Goal: Information Seeking & Learning: Learn about a topic

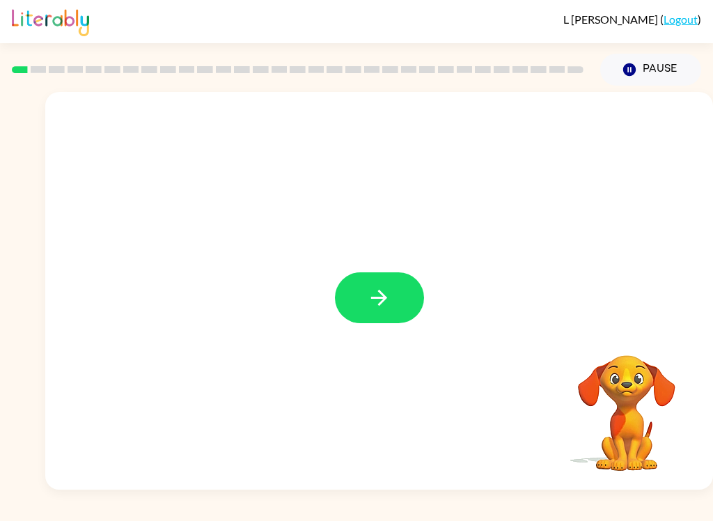
click at [388, 312] on button "button" at bounding box center [379, 297] width 89 height 51
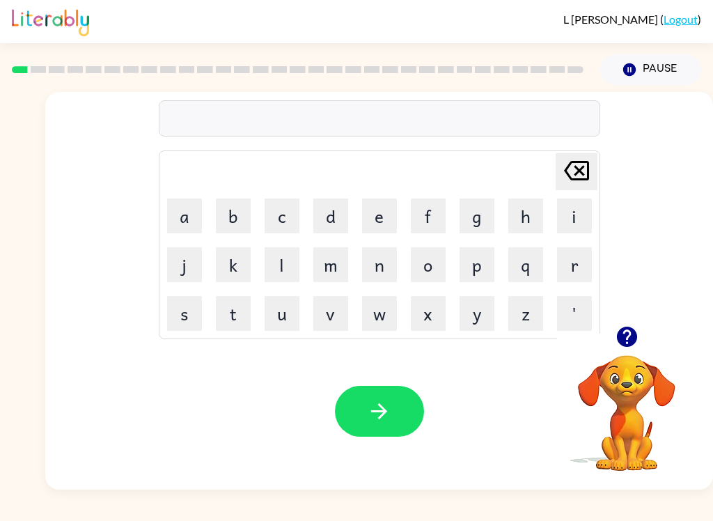
click at [235, 212] on button "b" at bounding box center [233, 215] width 35 height 35
click at [433, 265] on button "o" at bounding box center [428, 264] width 35 height 35
click at [557, 258] on button "r" at bounding box center [574, 264] width 35 height 35
click at [321, 214] on button "d" at bounding box center [330, 215] width 35 height 35
click at [384, 215] on button "e" at bounding box center [379, 215] width 35 height 35
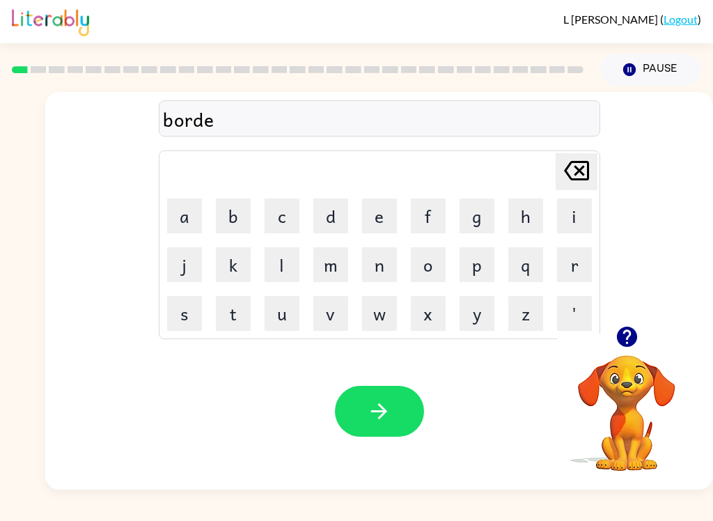
click at [578, 253] on button "r" at bounding box center [574, 264] width 35 height 35
click at [386, 426] on button "button" at bounding box center [379, 411] width 89 height 51
click at [579, 257] on button "r" at bounding box center [574, 264] width 35 height 35
click at [439, 261] on button "o" at bounding box center [428, 264] width 35 height 35
click at [276, 317] on button "u" at bounding box center [281, 313] width 35 height 35
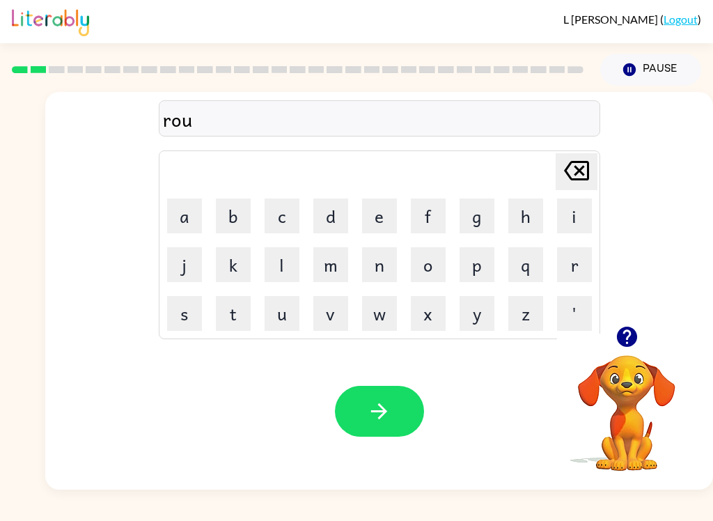
click at [325, 222] on button "d" at bounding box center [330, 215] width 35 height 35
click at [390, 403] on icon "button" at bounding box center [379, 411] width 24 height 24
click at [324, 255] on button "m" at bounding box center [330, 264] width 35 height 35
click at [182, 209] on button "a" at bounding box center [184, 215] width 35 height 35
click at [275, 219] on button "c" at bounding box center [281, 215] width 35 height 35
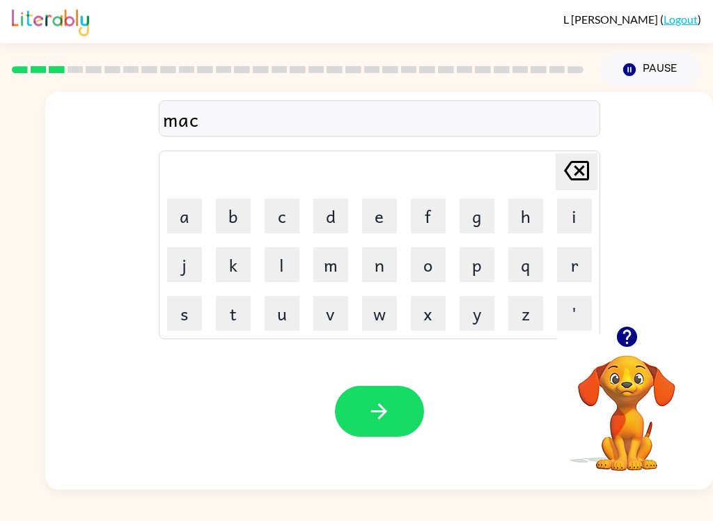
click at [385, 219] on button "e" at bounding box center [379, 215] width 35 height 35
click at [389, 208] on button "e" at bounding box center [379, 215] width 35 height 35
click at [589, 168] on icon "Delete Delete last character input" at bounding box center [576, 170] width 33 height 33
click at [574, 173] on icon "Delete Delete last character input" at bounding box center [576, 170] width 33 height 33
click at [580, 214] on button "i" at bounding box center [574, 215] width 35 height 35
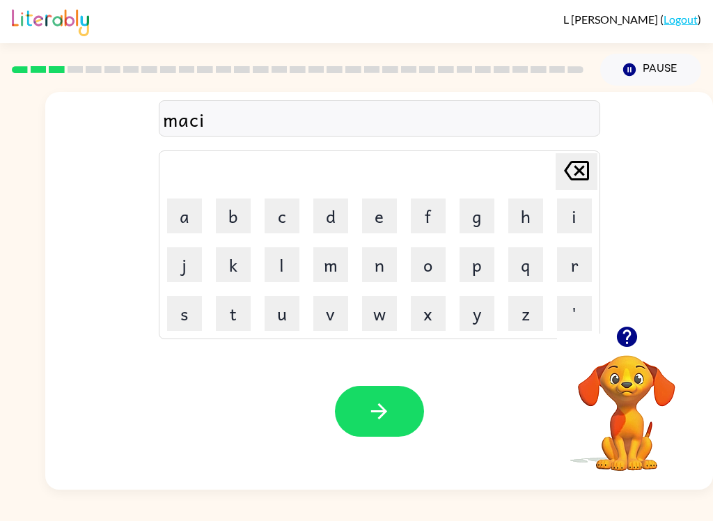
click at [378, 212] on button "e" at bounding box center [379, 215] width 35 height 35
click at [379, 258] on button "n" at bounding box center [379, 264] width 35 height 35
click at [578, 168] on icon at bounding box center [576, 170] width 25 height 19
click at [586, 168] on icon "Delete Delete last character input" at bounding box center [576, 170] width 33 height 33
click at [585, 168] on icon "Delete Delete last character input" at bounding box center [576, 170] width 33 height 33
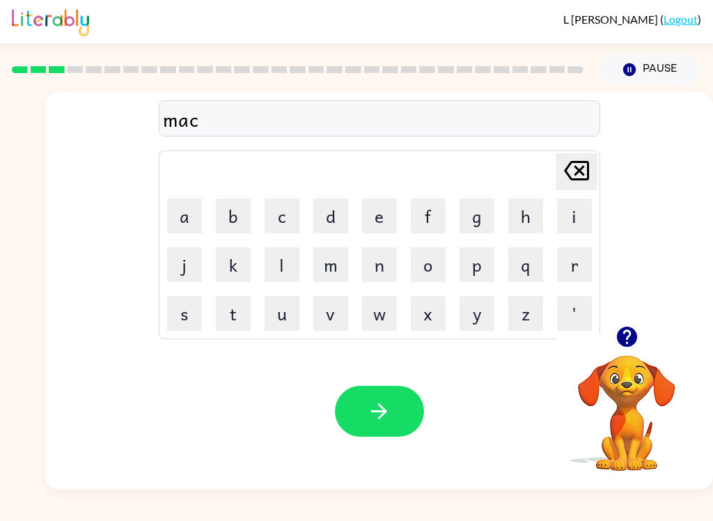
click at [592, 162] on icon "Delete Delete last character input" at bounding box center [576, 170] width 33 height 33
click at [191, 319] on button "s" at bounding box center [184, 313] width 35 height 35
click at [539, 205] on button "h" at bounding box center [525, 215] width 35 height 35
click at [380, 219] on button "e" at bounding box center [379, 215] width 35 height 35
click at [384, 218] on button "e" at bounding box center [379, 215] width 35 height 35
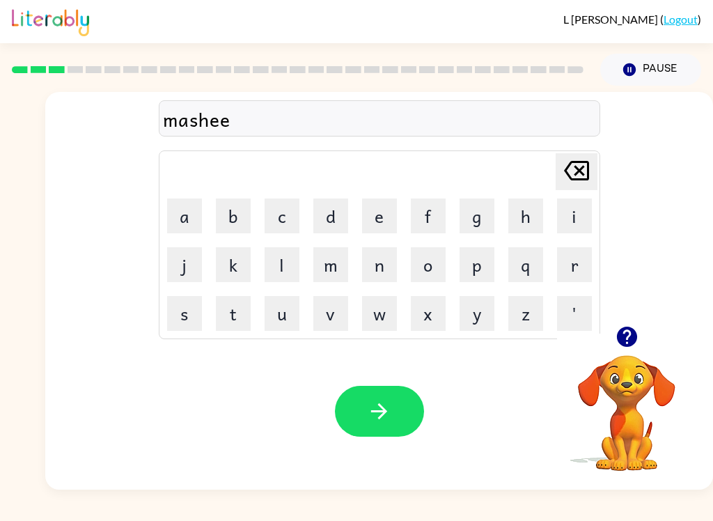
click at [384, 269] on button "n" at bounding box center [379, 264] width 35 height 35
click at [393, 405] on button "button" at bounding box center [379, 411] width 89 height 51
click at [233, 317] on button "t" at bounding box center [233, 313] width 35 height 35
click at [580, 262] on button "r" at bounding box center [574, 264] width 35 height 35
click at [182, 221] on button "a" at bounding box center [184, 215] width 35 height 35
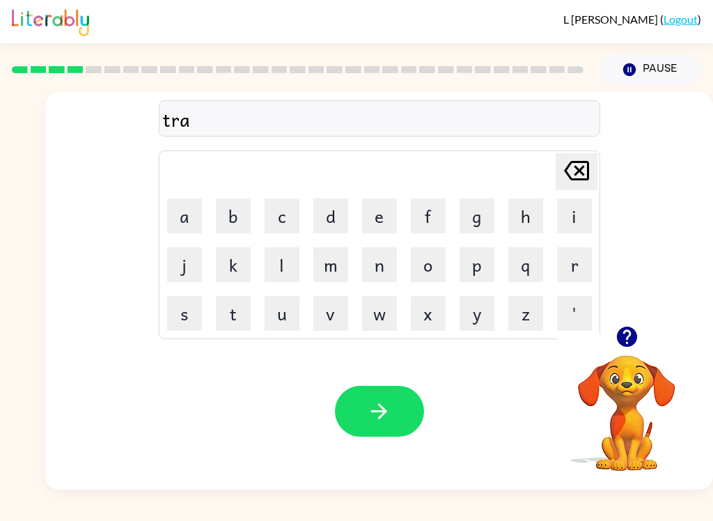
click at [573, 205] on button "i" at bounding box center [574, 215] width 35 height 35
click at [382, 267] on button "n" at bounding box center [379, 264] width 35 height 35
click at [368, 421] on icon "button" at bounding box center [379, 411] width 24 height 24
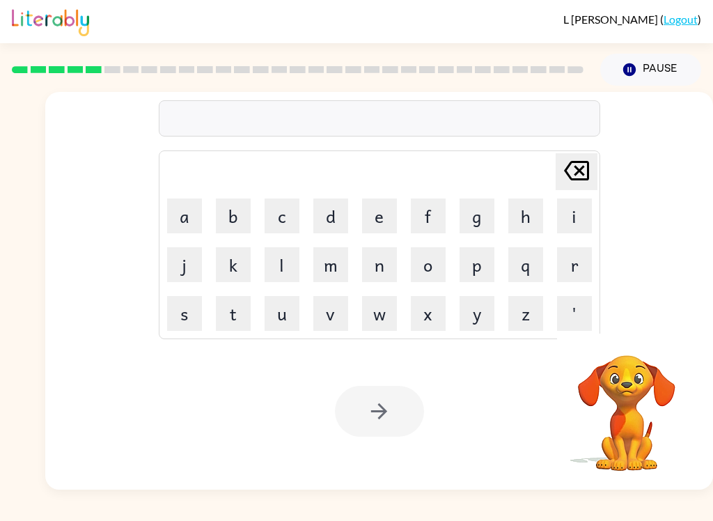
click at [332, 216] on button "d" at bounding box center [330, 215] width 35 height 35
click at [381, 219] on button "e" at bounding box center [379, 215] width 35 height 35
click at [415, 212] on button "f" at bounding box center [428, 215] width 35 height 35
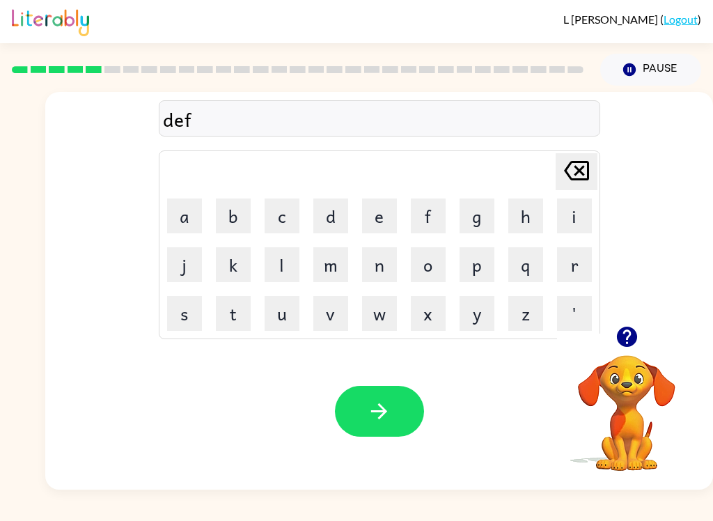
click at [374, 219] on button "e" at bounding box center [379, 215] width 35 height 35
click at [389, 271] on button "n" at bounding box center [379, 264] width 35 height 35
click at [276, 221] on button "c" at bounding box center [281, 215] width 35 height 35
click at [373, 225] on button "e" at bounding box center [379, 215] width 35 height 35
click at [579, 169] on icon at bounding box center [576, 170] width 25 height 19
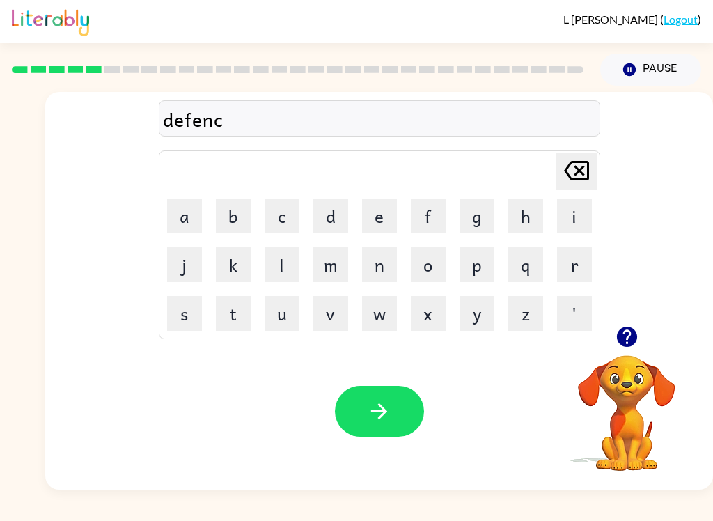
click at [583, 204] on button "i" at bounding box center [574, 215] width 35 height 35
click at [332, 309] on button "v" at bounding box center [330, 313] width 35 height 35
click at [411, 394] on button "button" at bounding box center [379, 411] width 89 height 51
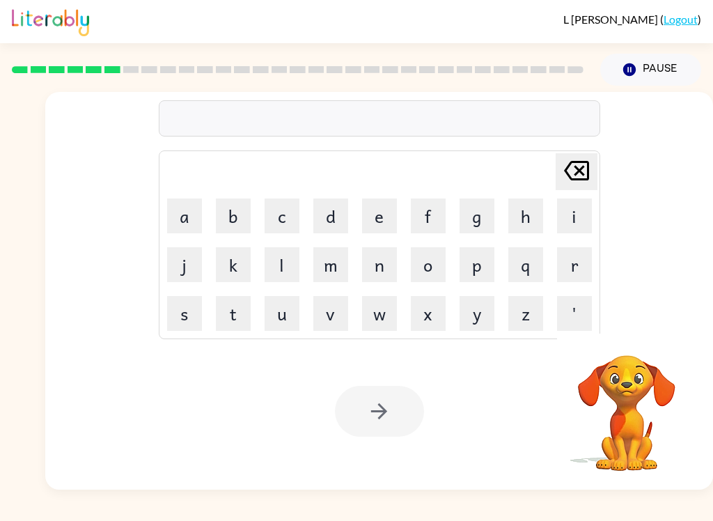
click at [340, 308] on button "v" at bounding box center [330, 313] width 35 height 35
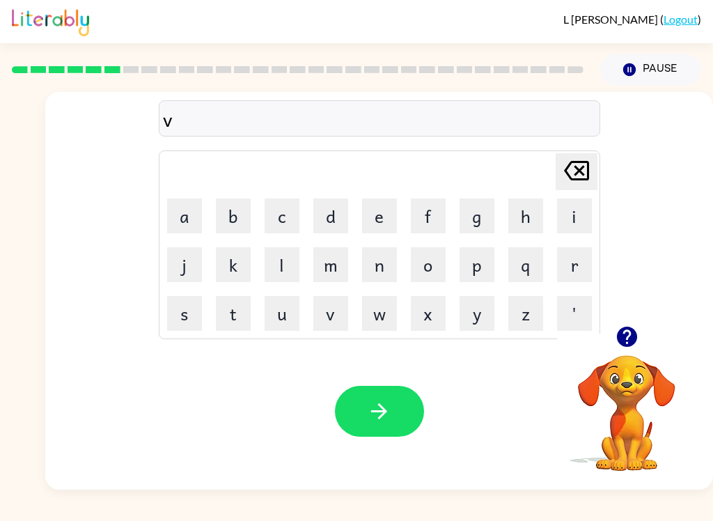
click at [177, 200] on button "a" at bounding box center [184, 215] width 35 height 35
click at [284, 209] on button "c" at bounding box center [281, 215] width 35 height 35
click at [188, 199] on button "a" at bounding box center [184, 215] width 35 height 35
click at [237, 317] on button "t" at bounding box center [233, 313] width 35 height 35
click at [570, 212] on button "i" at bounding box center [574, 215] width 35 height 35
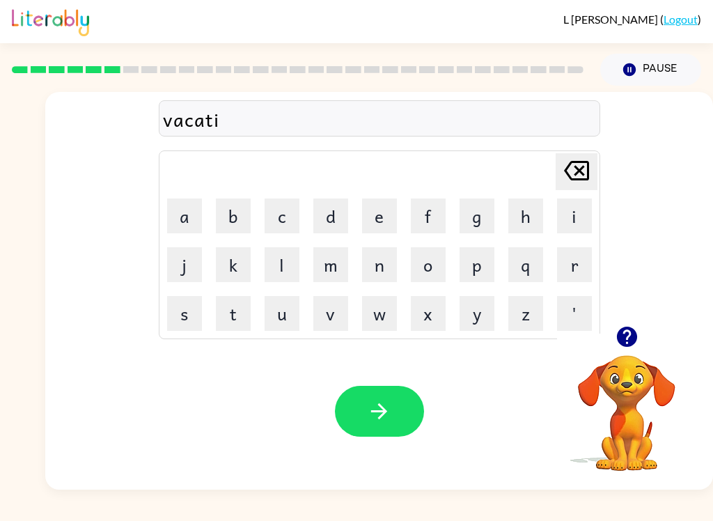
click at [427, 260] on button "o" at bounding box center [428, 264] width 35 height 35
click at [384, 261] on button "n" at bounding box center [379, 264] width 35 height 35
click at [391, 427] on button "button" at bounding box center [379, 411] width 89 height 51
click at [480, 251] on button "p" at bounding box center [476, 264] width 35 height 35
click at [273, 330] on button "u" at bounding box center [281, 313] width 35 height 35
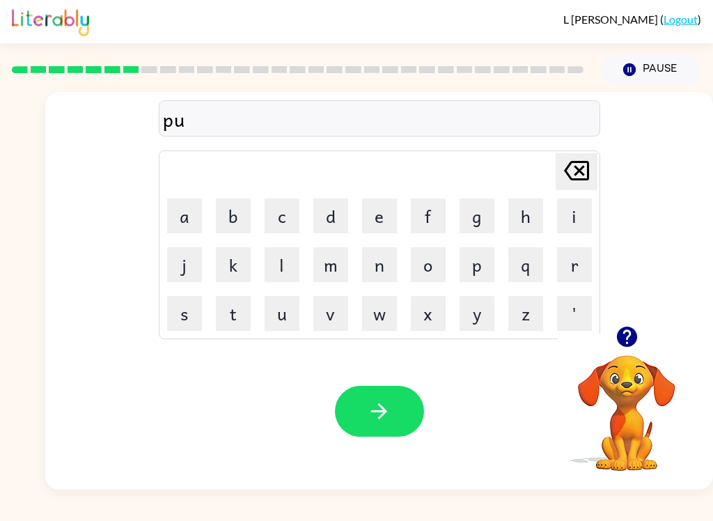
click at [327, 223] on button "d" at bounding box center [330, 215] width 35 height 35
click at [373, 206] on button "e" at bounding box center [379, 215] width 35 height 35
click at [587, 168] on icon at bounding box center [576, 170] width 25 height 19
click at [279, 267] on button "l" at bounding box center [281, 264] width 35 height 35
click at [385, 210] on button "e" at bounding box center [379, 215] width 35 height 35
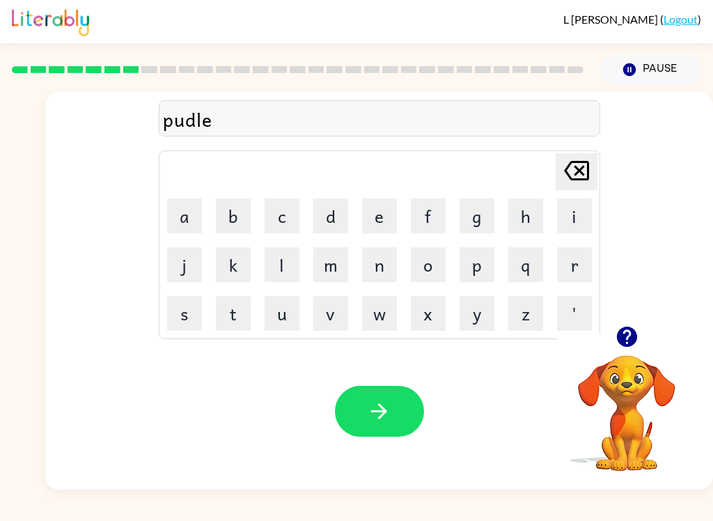
click at [390, 388] on button "button" at bounding box center [379, 411] width 89 height 51
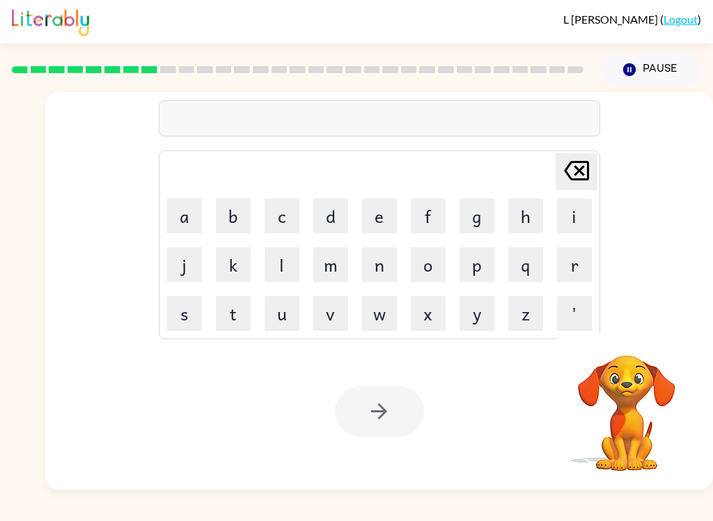
click at [336, 268] on button "m" at bounding box center [330, 264] width 35 height 35
click at [571, 209] on button "i" at bounding box center [574, 215] width 35 height 35
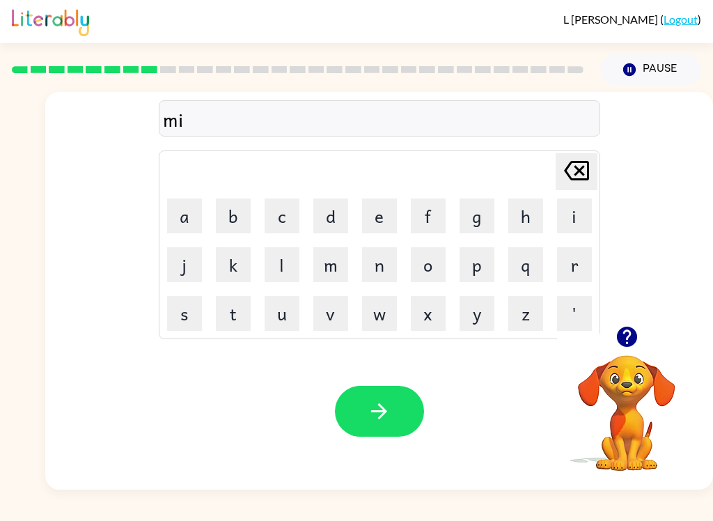
click at [171, 220] on button "a" at bounding box center [184, 215] width 35 height 35
click at [574, 169] on icon "Delete Delete last character input" at bounding box center [576, 170] width 33 height 33
click at [576, 269] on button "r" at bounding box center [574, 264] width 35 height 35
click at [180, 212] on button "a" at bounding box center [184, 215] width 35 height 35
click at [281, 213] on button "c" at bounding box center [281, 215] width 35 height 35
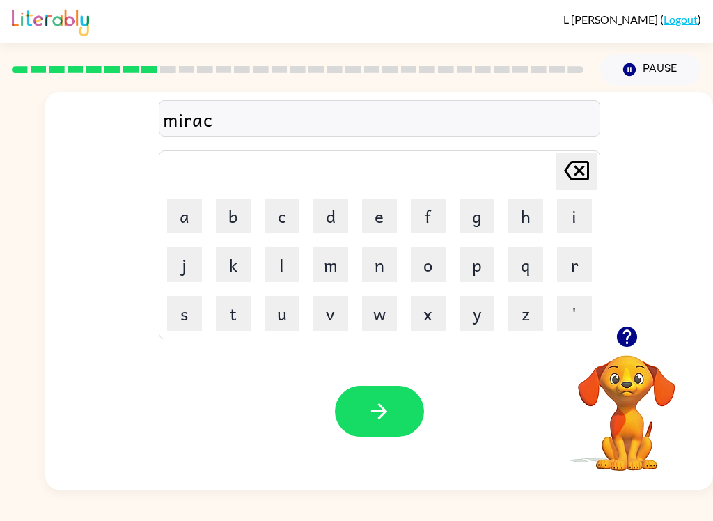
click at [197, 207] on button "a" at bounding box center [184, 215] width 35 height 35
click at [583, 166] on icon at bounding box center [576, 170] width 25 height 19
click at [266, 271] on button "l" at bounding box center [281, 264] width 35 height 35
click at [377, 213] on button "e" at bounding box center [379, 215] width 35 height 35
click at [407, 424] on button "button" at bounding box center [379, 411] width 89 height 51
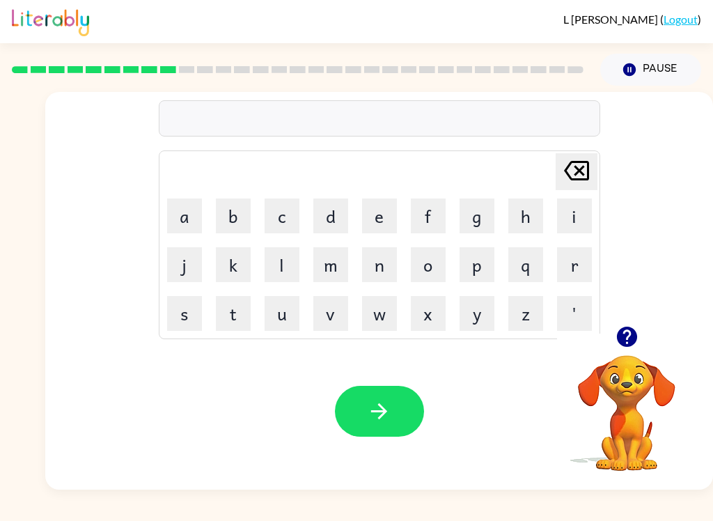
click at [337, 262] on button "m" at bounding box center [330, 264] width 35 height 35
click at [582, 209] on button "i" at bounding box center [574, 215] width 35 height 35
click at [328, 217] on button "d" at bounding box center [330, 215] width 35 height 35
click at [323, 257] on button "m" at bounding box center [330, 264] width 35 height 35
click at [422, 276] on button "o" at bounding box center [428, 264] width 35 height 35
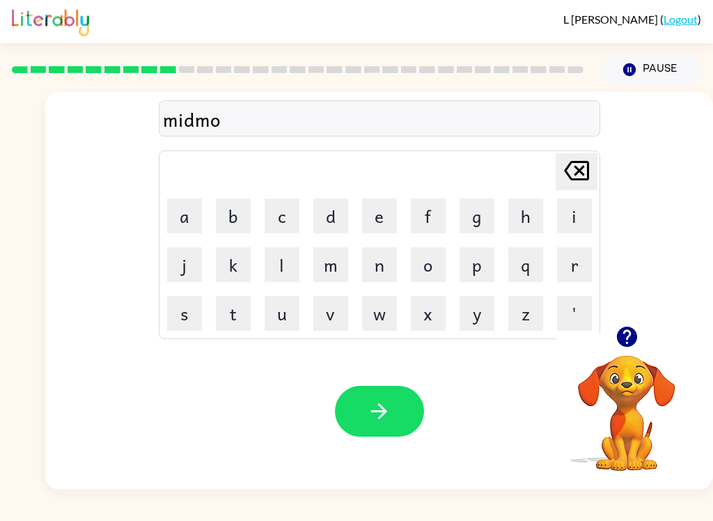
click at [582, 264] on button "r" at bounding box center [574, 264] width 35 height 35
click at [381, 267] on button "n" at bounding box center [379, 264] width 35 height 35
click at [585, 218] on button "i" at bounding box center [574, 215] width 35 height 35
click at [383, 251] on button "n" at bounding box center [379, 264] width 35 height 35
click at [477, 219] on button "g" at bounding box center [476, 215] width 35 height 35
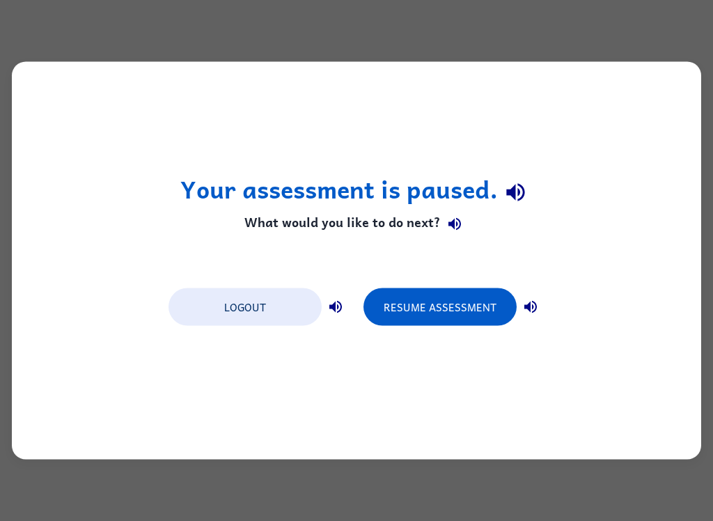
click at [444, 300] on button "Resume Assessment" at bounding box center [439, 307] width 153 height 38
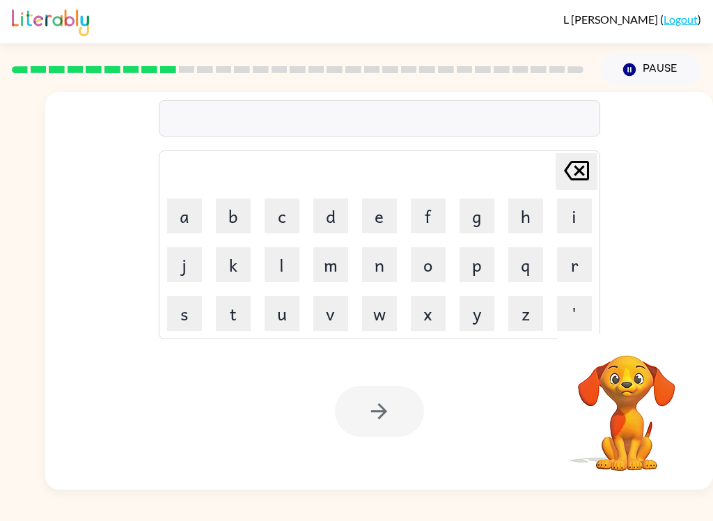
click at [331, 267] on button "m" at bounding box center [330, 264] width 35 height 35
click at [584, 212] on button "i" at bounding box center [574, 215] width 35 height 35
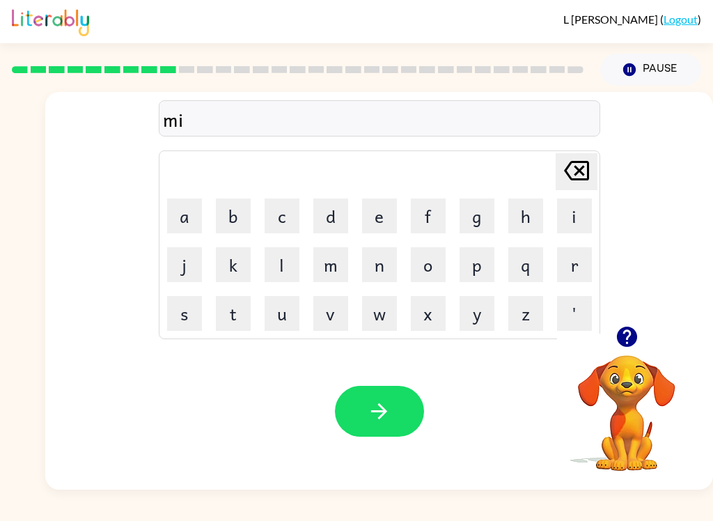
click at [327, 214] on button "d" at bounding box center [330, 215] width 35 height 35
click at [333, 266] on button "m" at bounding box center [330, 264] width 35 height 35
click at [423, 256] on button "o" at bounding box center [428, 264] width 35 height 35
click at [585, 258] on button "r" at bounding box center [574, 264] width 35 height 35
click at [382, 258] on button "n" at bounding box center [379, 264] width 35 height 35
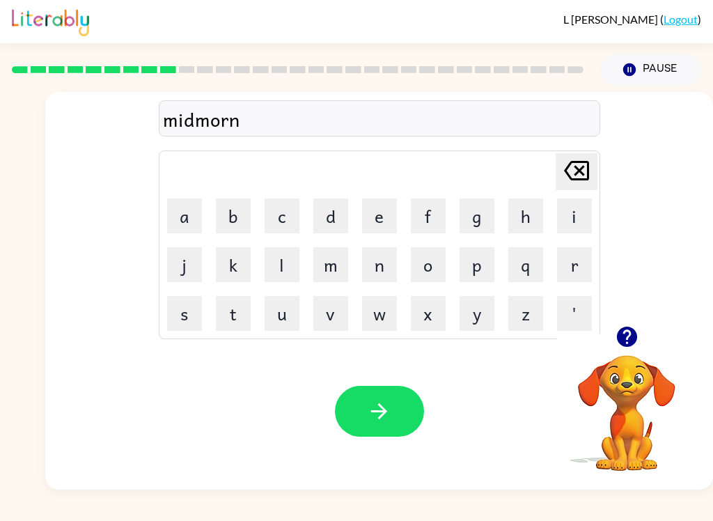
click at [571, 209] on button "i" at bounding box center [574, 215] width 35 height 35
click at [381, 253] on button "n" at bounding box center [379, 264] width 35 height 35
click at [480, 214] on button "g" at bounding box center [476, 215] width 35 height 35
click at [353, 427] on button "button" at bounding box center [379, 411] width 89 height 51
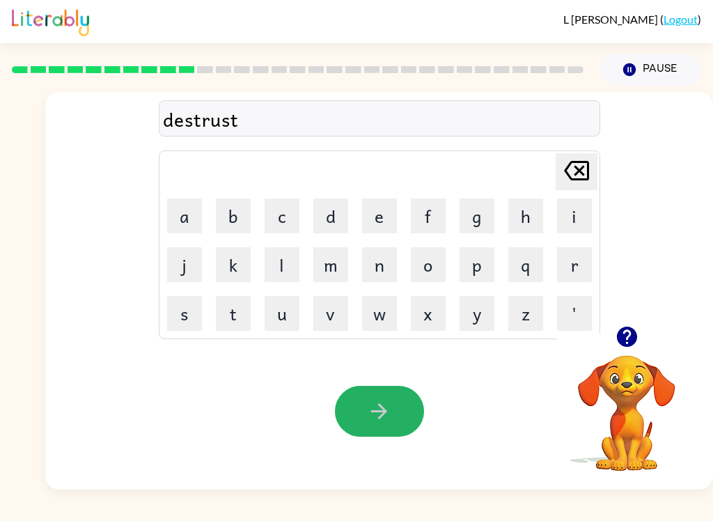
click at [384, 422] on icon "button" at bounding box center [379, 411] width 24 height 24
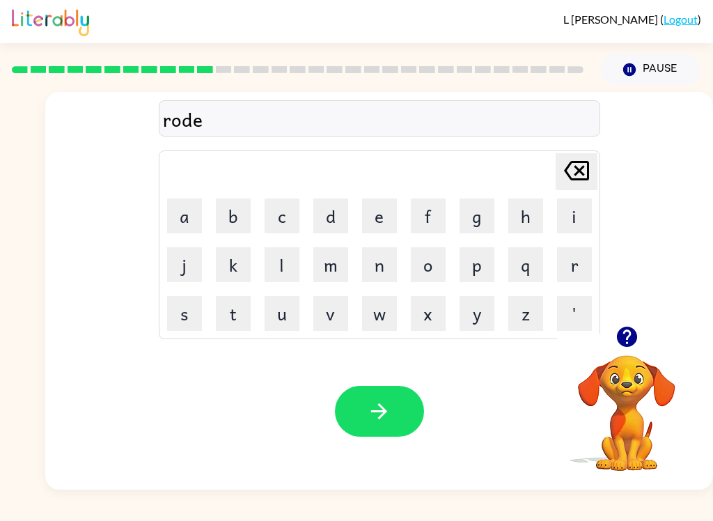
click at [388, 406] on icon "button" at bounding box center [379, 411] width 24 height 24
click at [375, 395] on button "button" at bounding box center [379, 411] width 89 height 51
click at [391, 399] on button "button" at bounding box center [379, 411] width 89 height 51
click at [373, 413] on icon "button" at bounding box center [379, 411] width 24 height 24
click at [395, 417] on button "button" at bounding box center [379, 411] width 89 height 51
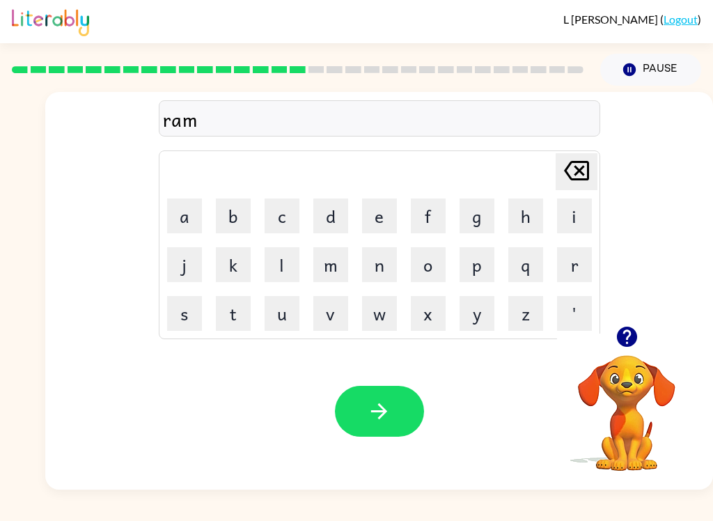
click at [377, 402] on icon "button" at bounding box center [379, 411] width 24 height 24
click at [362, 414] on button "button" at bounding box center [379, 411] width 89 height 51
click at [388, 404] on icon "button" at bounding box center [379, 411] width 24 height 24
click at [376, 402] on icon "button" at bounding box center [379, 411] width 24 height 24
click at [402, 412] on button "button" at bounding box center [379, 411] width 89 height 51
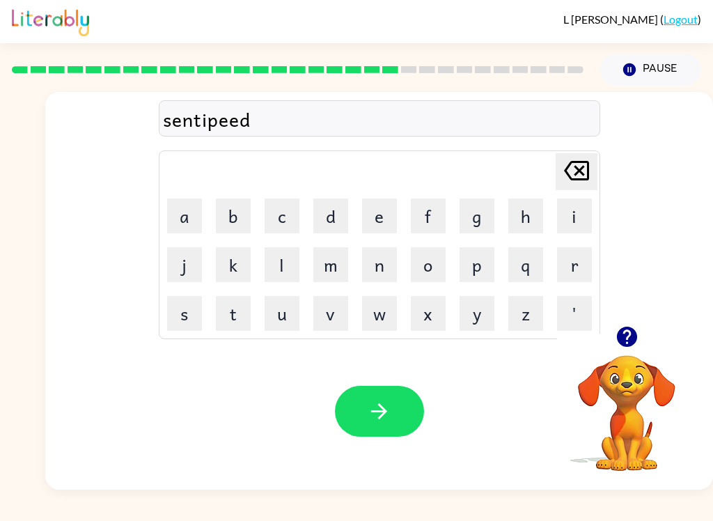
click at [393, 415] on button "button" at bounding box center [379, 411] width 89 height 51
click at [342, 435] on div at bounding box center [379, 411] width 89 height 51
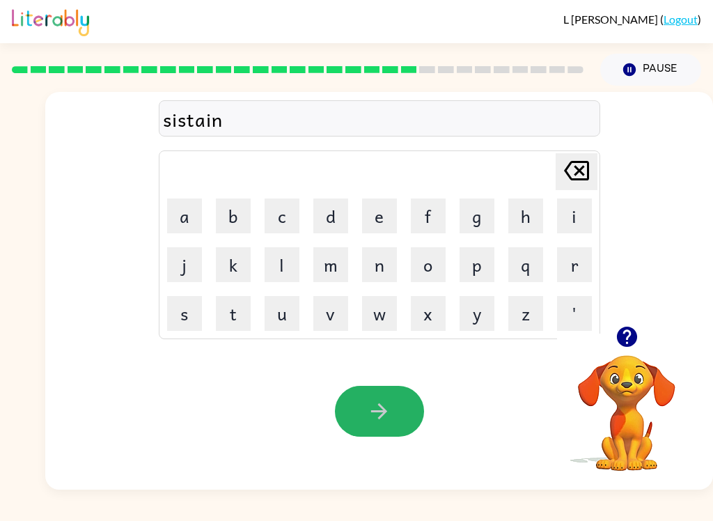
click at [347, 406] on button "button" at bounding box center [379, 411] width 89 height 51
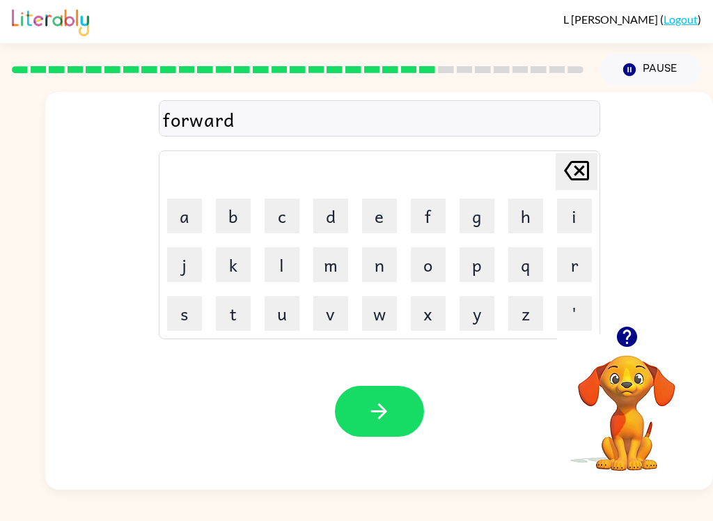
click at [382, 403] on icon "button" at bounding box center [379, 411] width 24 height 24
click at [401, 433] on button "button" at bounding box center [379, 411] width 89 height 51
click at [382, 411] on icon "button" at bounding box center [379, 411] width 16 height 16
click at [375, 411] on icon "button" at bounding box center [379, 411] width 24 height 24
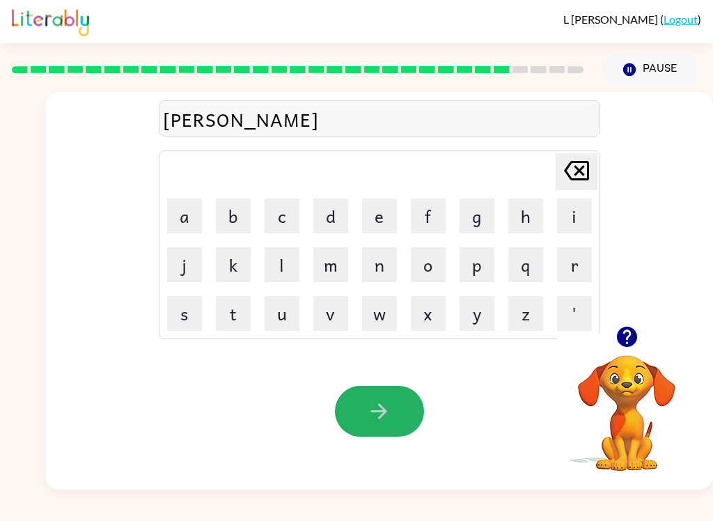
click at [399, 409] on button "button" at bounding box center [379, 411] width 89 height 51
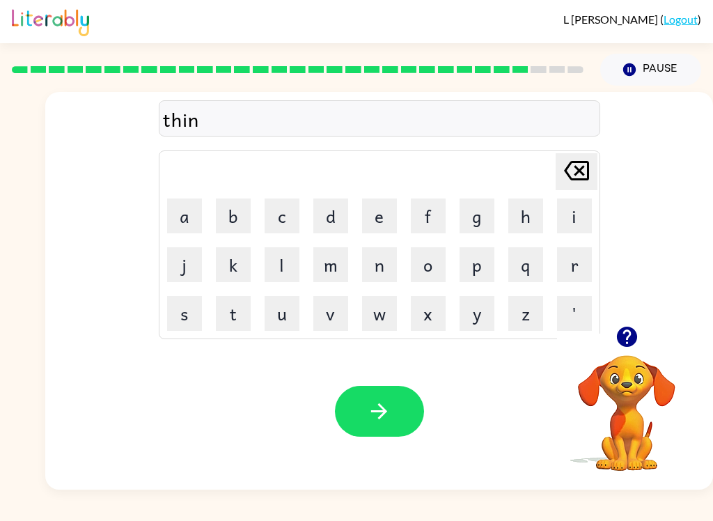
click at [371, 422] on icon "button" at bounding box center [379, 411] width 24 height 24
click at [391, 406] on button "button" at bounding box center [379, 411] width 89 height 51
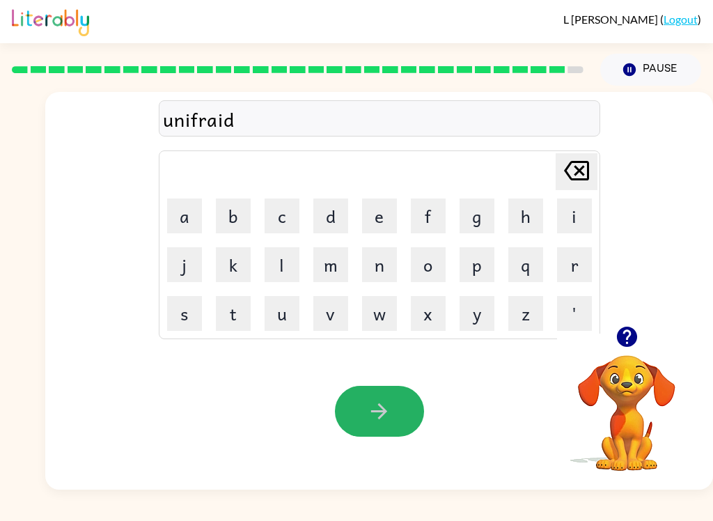
click at [402, 412] on button "button" at bounding box center [379, 411] width 89 height 51
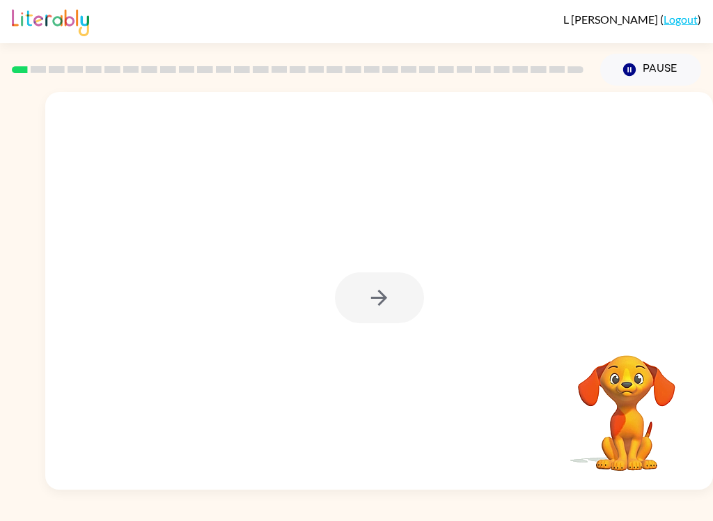
click at [394, 295] on div at bounding box center [379, 297] width 89 height 51
click at [391, 312] on div at bounding box center [379, 297] width 89 height 51
click at [385, 294] on icon "button" at bounding box center [379, 297] width 24 height 24
click at [384, 294] on div at bounding box center [379, 297] width 89 height 51
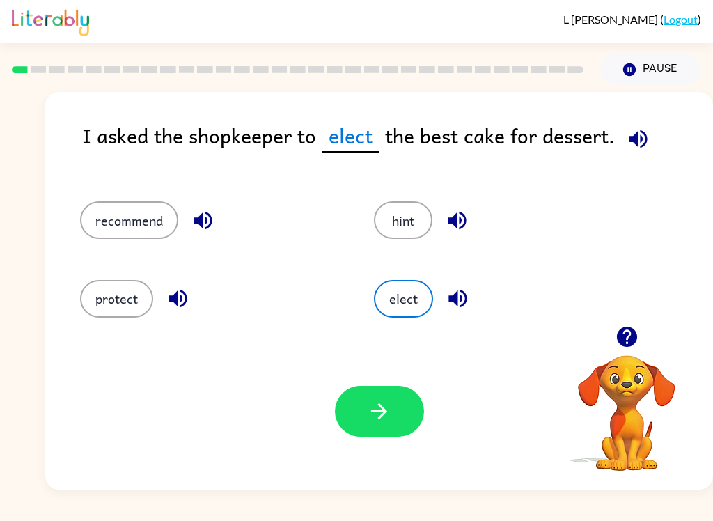
click at [143, 197] on div "recommend" at bounding box center [201, 214] width 294 height 78
click at [118, 225] on button "recommend" at bounding box center [129, 220] width 98 height 38
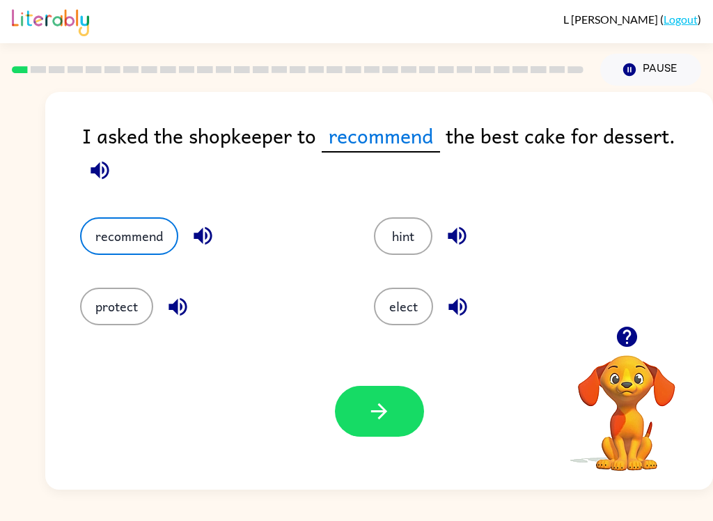
click at [400, 402] on button "button" at bounding box center [379, 411] width 89 height 51
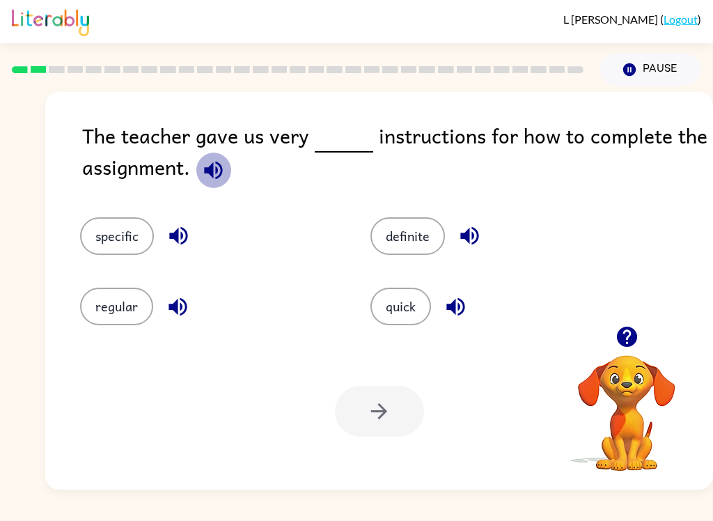
click at [216, 169] on icon "button" at bounding box center [213, 170] width 18 height 18
click at [106, 235] on button "specific" at bounding box center [117, 236] width 74 height 38
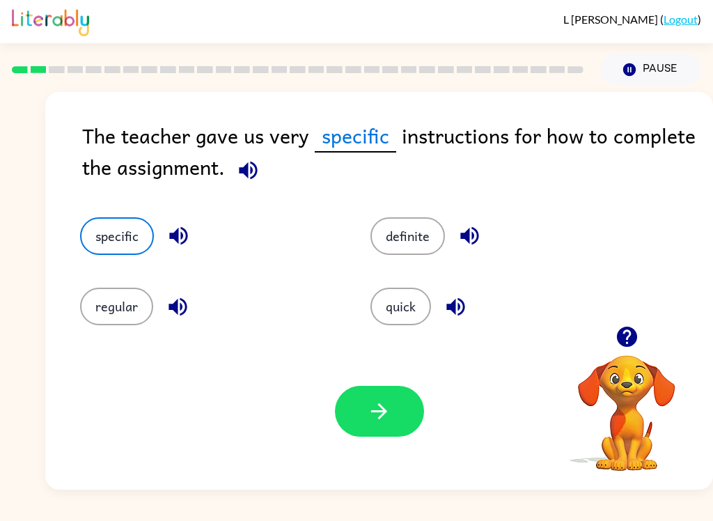
click at [385, 399] on button "button" at bounding box center [379, 411] width 89 height 51
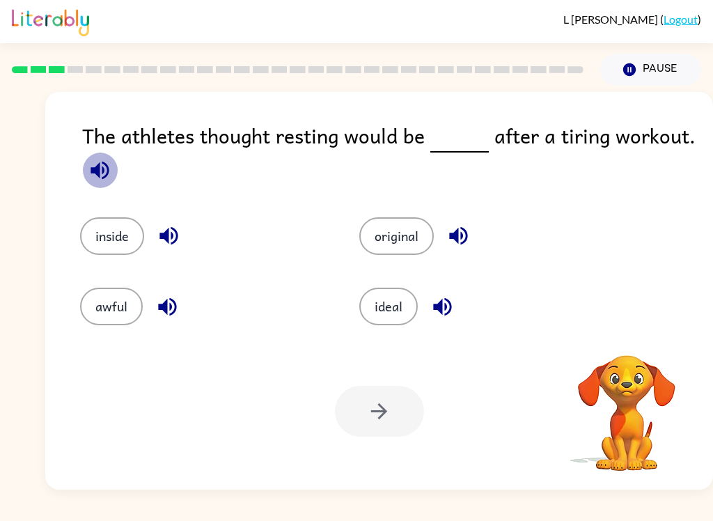
click at [96, 170] on icon "button" at bounding box center [99, 170] width 18 height 18
click at [393, 298] on button "ideal" at bounding box center [388, 306] width 58 height 38
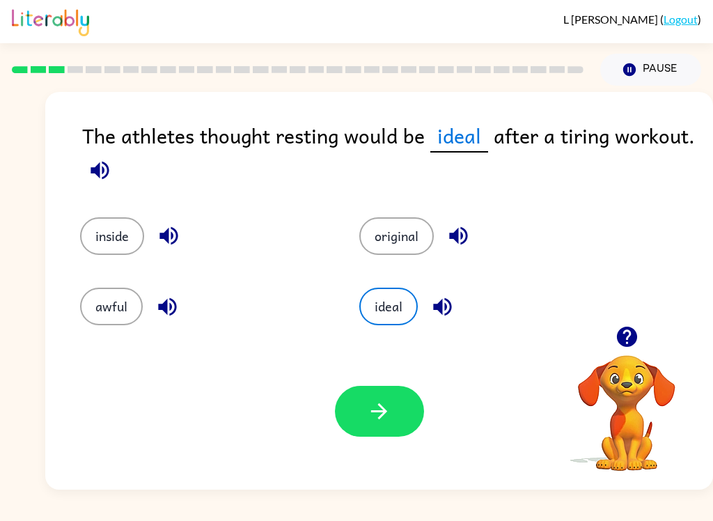
click at [398, 395] on button "button" at bounding box center [379, 411] width 89 height 51
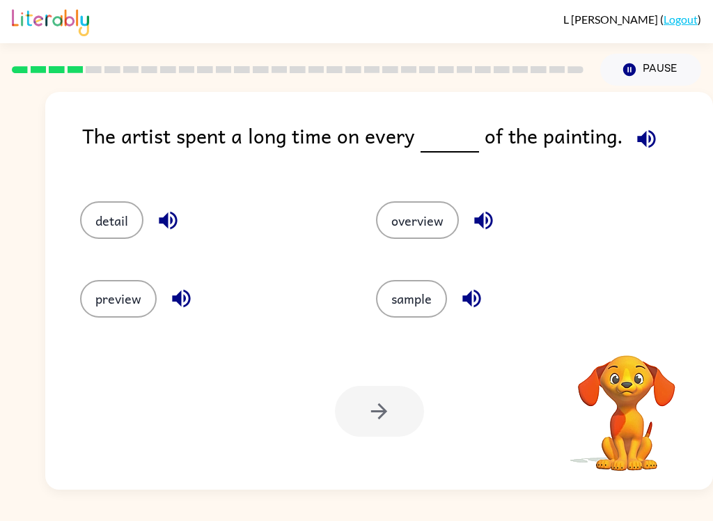
click at [636, 145] on icon "button" at bounding box center [646, 139] width 24 height 24
click at [127, 218] on button "detail" at bounding box center [111, 220] width 63 height 38
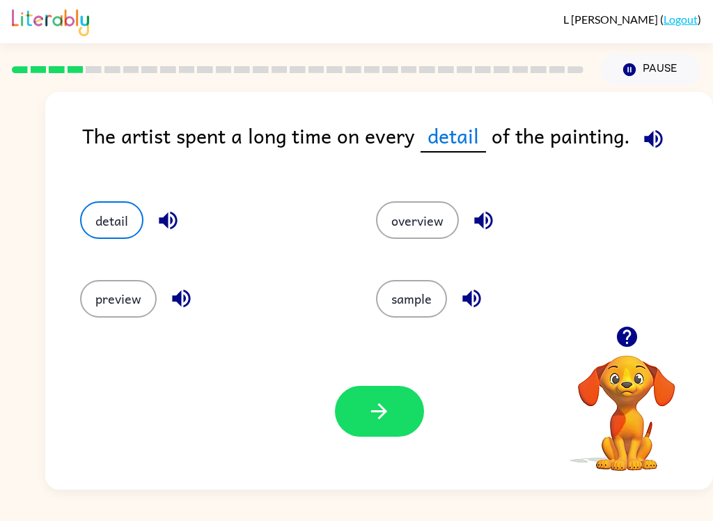
click at [388, 396] on button "button" at bounding box center [379, 411] width 89 height 51
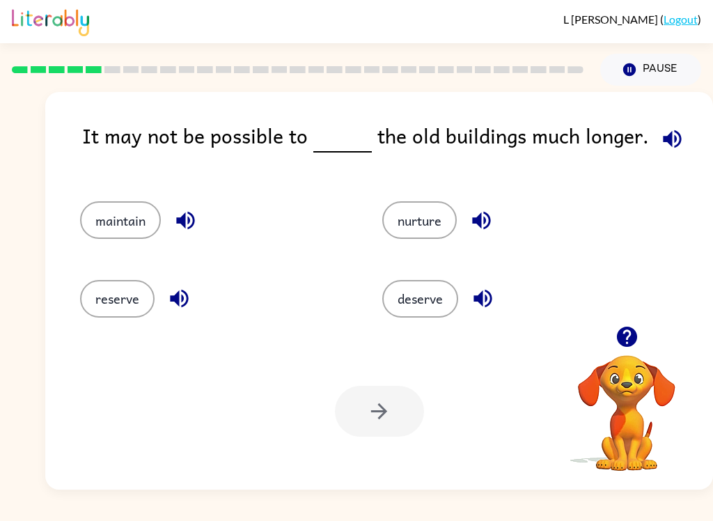
click at [672, 121] on span at bounding box center [669, 135] width 41 height 31
click at [660, 136] on icon "button" at bounding box center [672, 139] width 24 height 24
click at [411, 215] on button "nurture" at bounding box center [419, 220] width 74 height 38
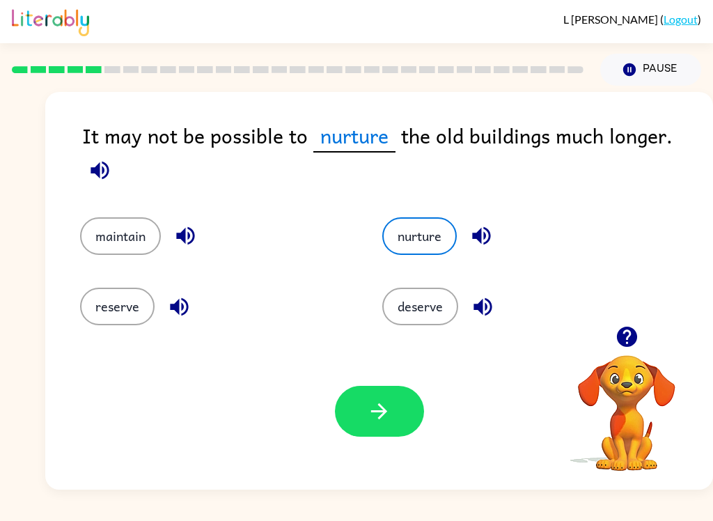
click at [99, 306] on button "reserve" at bounding box center [117, 306] width 74 height 38
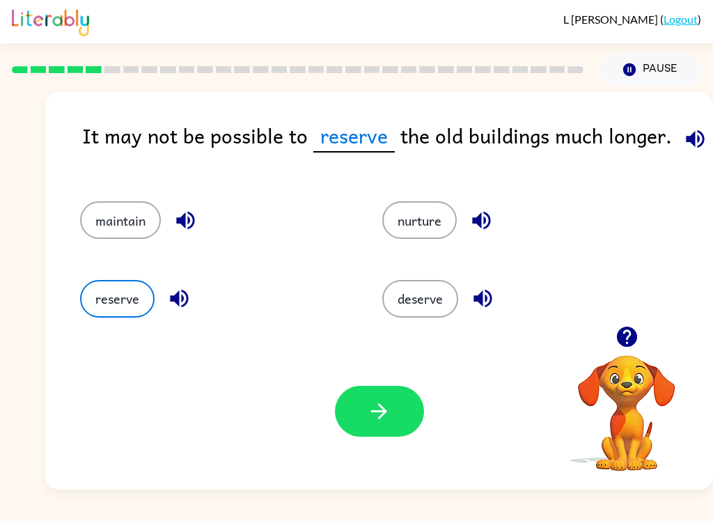
click at [361, 414] on button "button" at bounding box center [379, 411] width 89 height 51
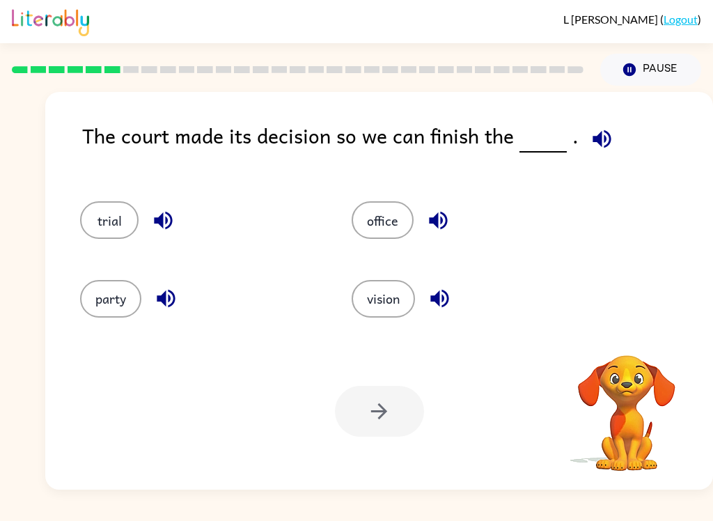
click at [595, 127] on button "button" at bounding box center [601, 138] width 35 height 35
click at [95, 216] on button "trial" at bounding box center [109, 220] width 58 height 38
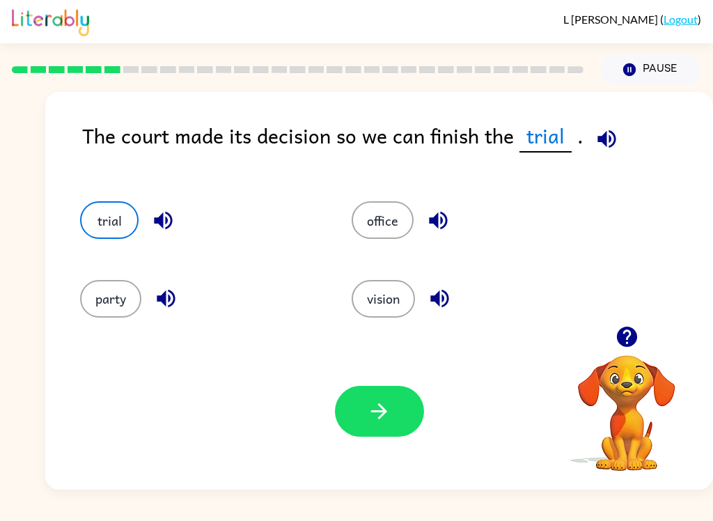
click at [356, 399] on button "button" at bounding box center [379, 411] width 89 height 51
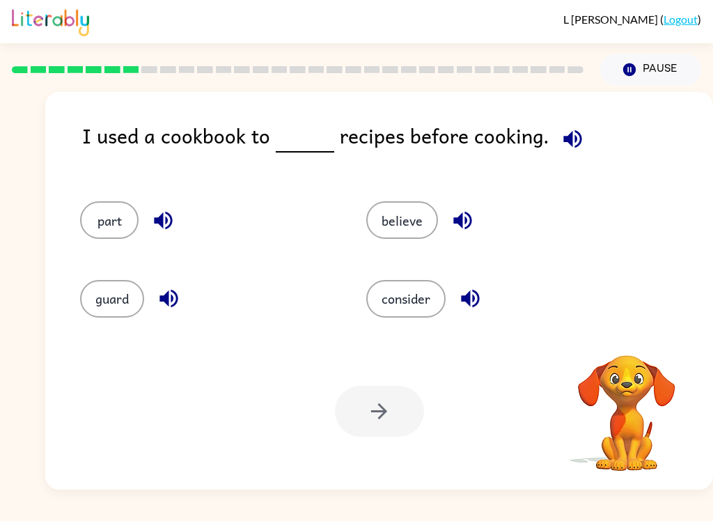
click at [575, 134] on icon "button" at bounding box center [572, 139] width 24 height 24
click at [573, 133] on icon "button" at bounding box center [572, 139] width 24 height 24
click at [408, 303] on button "consider" at bounding box center [405, 299] width 79 height 38
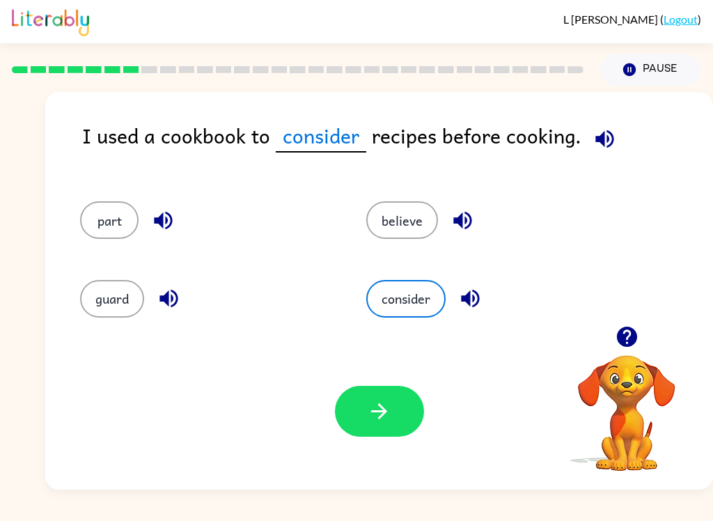
click at [594, 128] on icon "button" at bounding box center [604, 139] width 24 height 24
click at [383, 388] on button "button" at bounding box center [379, 411] width 89 height 51
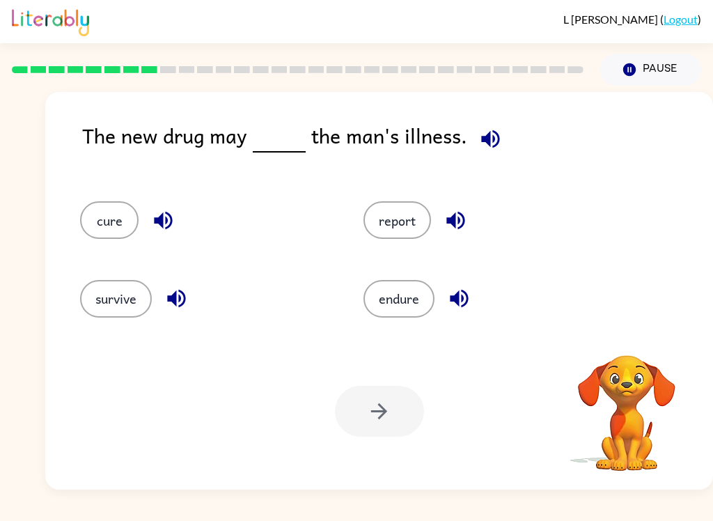
click at [481, 166] on div "The new drug may the man's illness." at bounding box center [397, 147] width 631 height 54
click at [489, 130] on icon "button" at bounding box center [490, 139] width 24 height 24
click at [106, 222] on button "cure" at bounding box center [109, 220] width 58 height 38
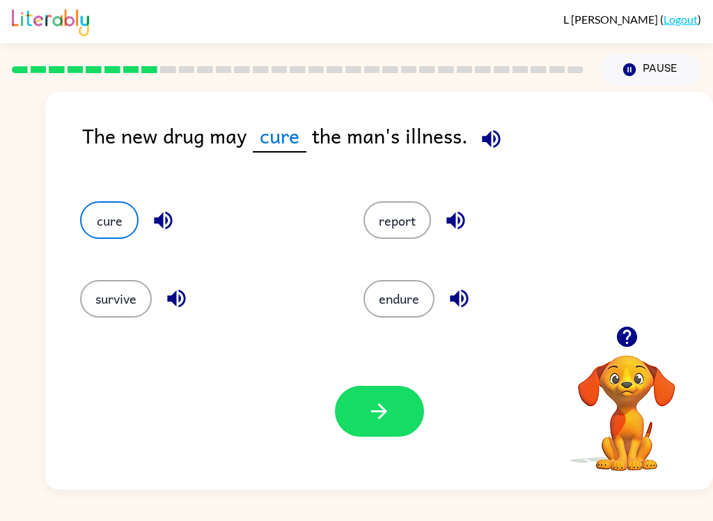
click at [482, 143] on icon "button" at bounding box center [491, 138] width 18 height 18
click at [385, 413] on icon "button" at bounding box center [379, 411] width 16 height 16
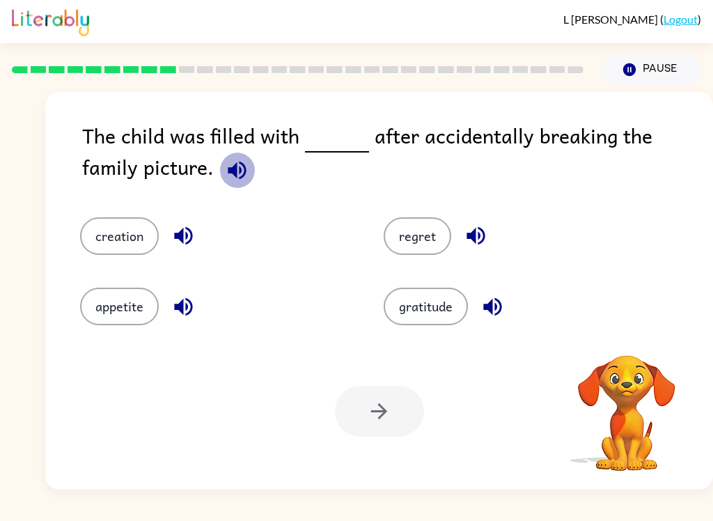
click at [228, 168] on icon "button" at bounding box center [237, 170] width 18 height 18
click at [501, 182] on div "The child was filled with after accidentally breaking the family picture." at bounding box center [397, 155] width 631 height 70
click at [432, 238] on button "regret" at bounding box center [417, 236] width 68 height 38
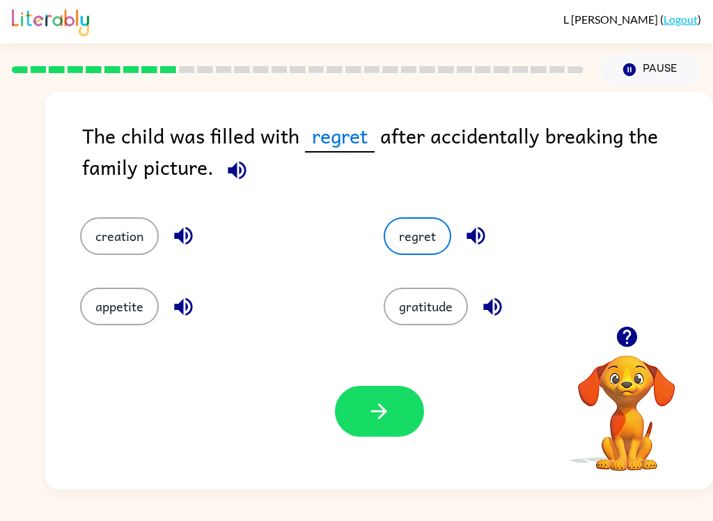
click at [406, 385] on div "Your browser must support playing .mp4 files to use Literably. Please try using…" at bounding box center [378, 411] width 667 height 157
click at [376, 404] on icon "button" at bounding box center [379, 411] width 24 height 24
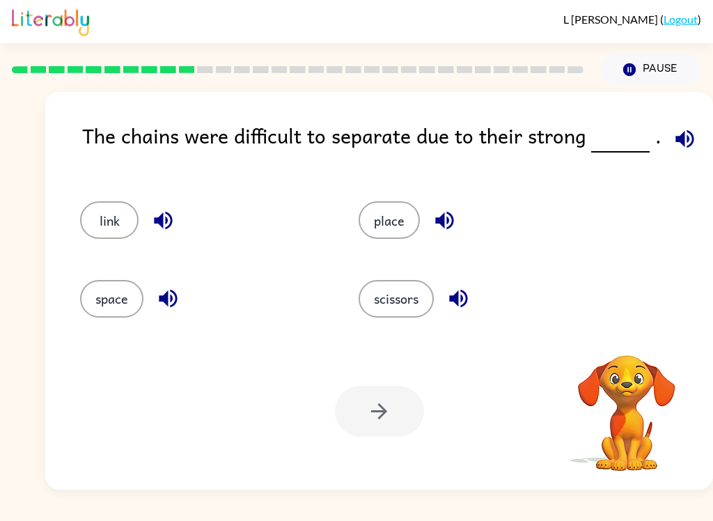
click at [681, 134] on icon "button" at bounding box center [684, 139] width 24 height 24
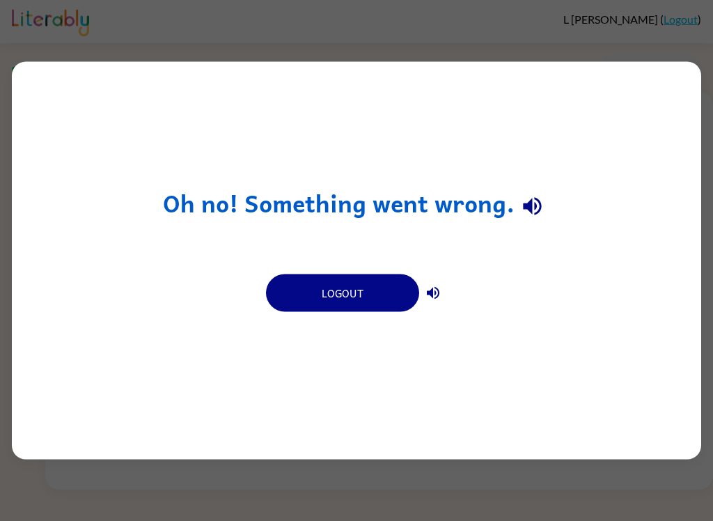
click at [535, 205] on icon "button" at bounding box center [532, 206] width 18 height 18
click at [429, 290] on icon "button" at bounding box center [433, 293] width 17 height 17
click at [389, 292] on button "Logout" at bounding box center [342, 293] width 153 height 38
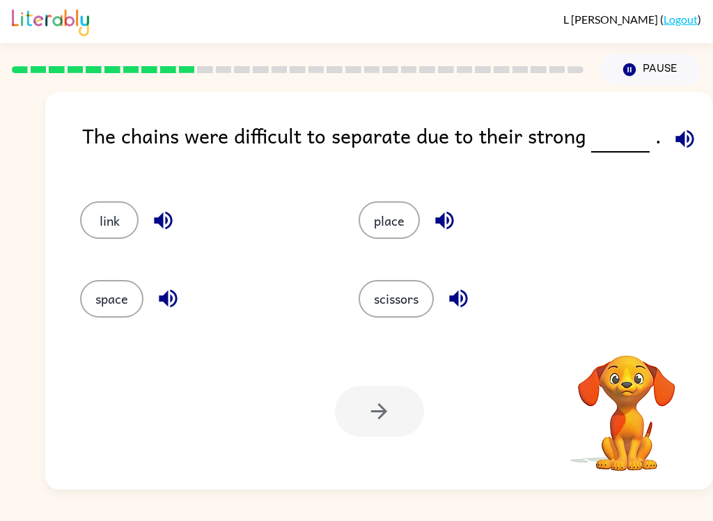
click at [677, 139] on icon "button" at bounding box center [684, 138] width 18 height 18
click at [102, 205] on button "link" at bounding box center [109, 220] width 58 height 38
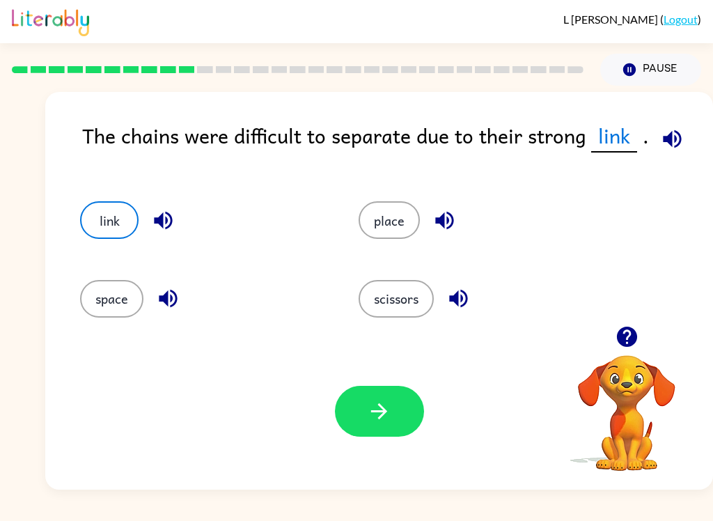
click at [376, 415] on icon "button" at bounding box center [379, 411] width 24 height 24
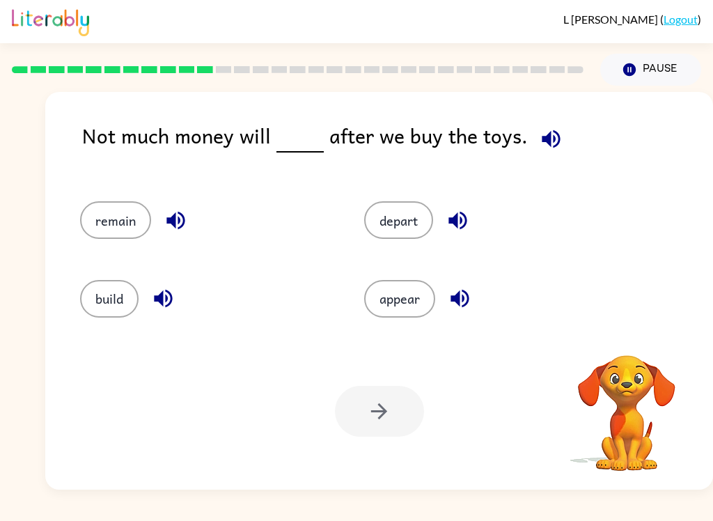
click at [544, 141] on icon "button" at bounding box center [550, 138] width 18 height 18
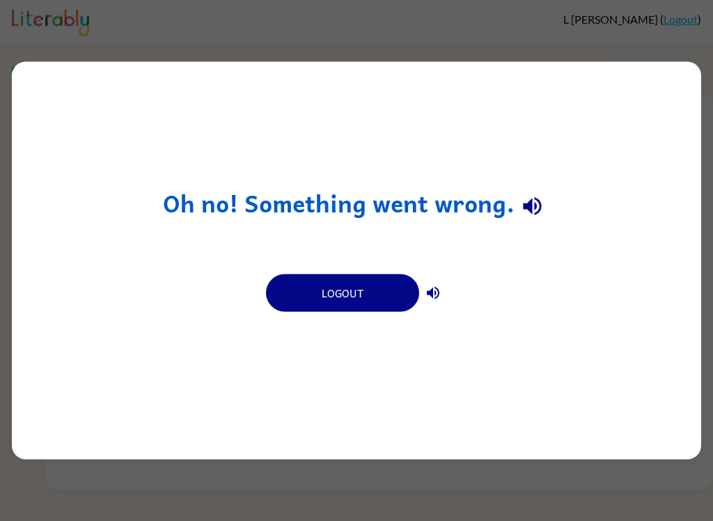
click at [377, 294] on button "Logout" at bounding box center [342, 293] width 153 height 38
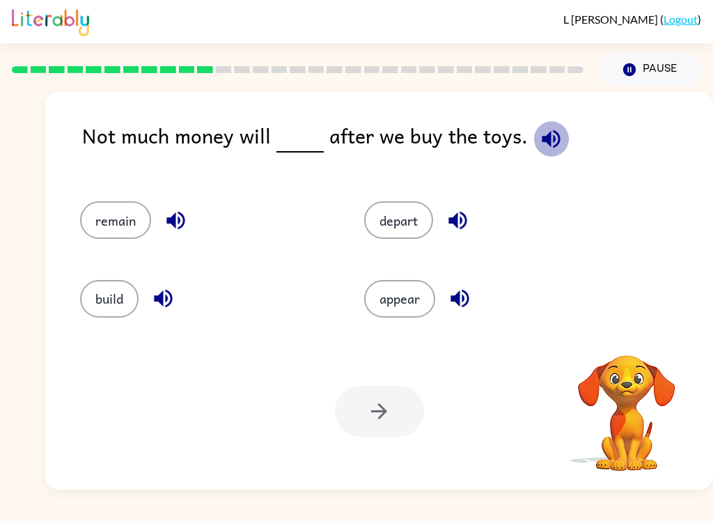
click at [547, 136] on icon "button" at bounding box center [551, 139] width 24 height 24
click at [118, 212] on button "remain" at bounding box center [115, 220] width 71 height 38
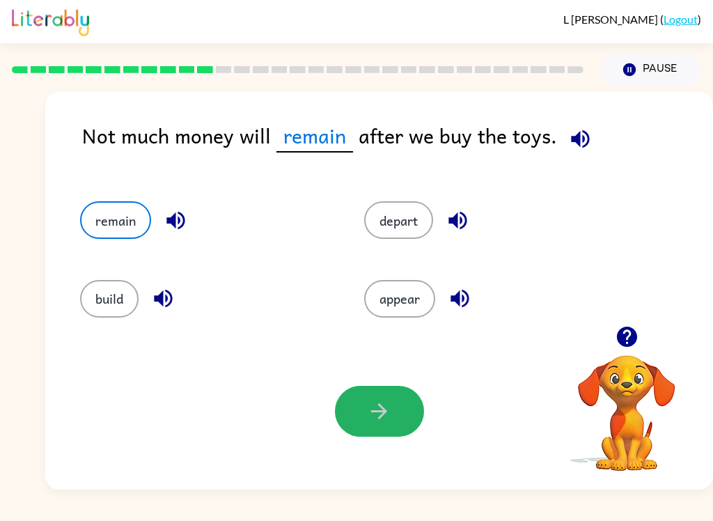
click at [370, 427] on button "button" at bounding box center [379, 411] width 89 height 51
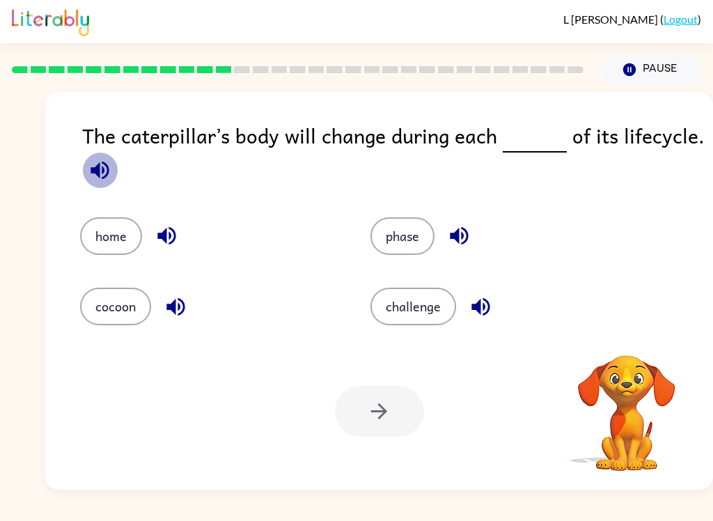
click at [84, 177] on button "button" at bounding box center [99, 169] width 35 height 35
click at [388, 234] on button "phase" at bounding box center [402, 236] width 64 height 38
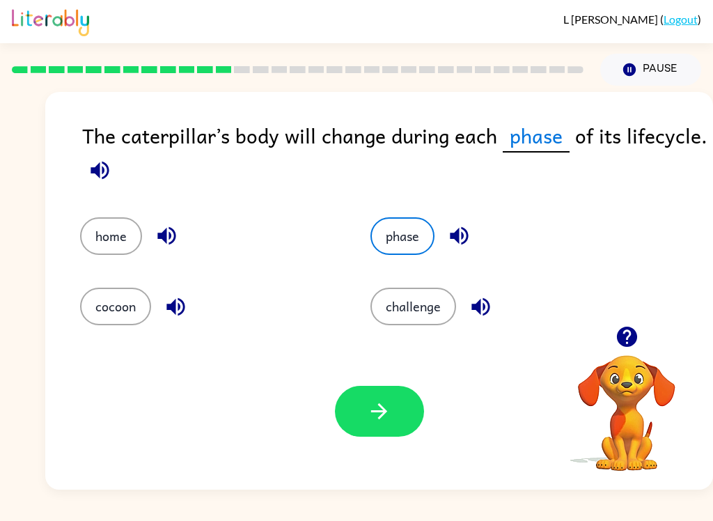
click at [365, 413] on button "button" at bounding box center [379, 411] width 89 height 51
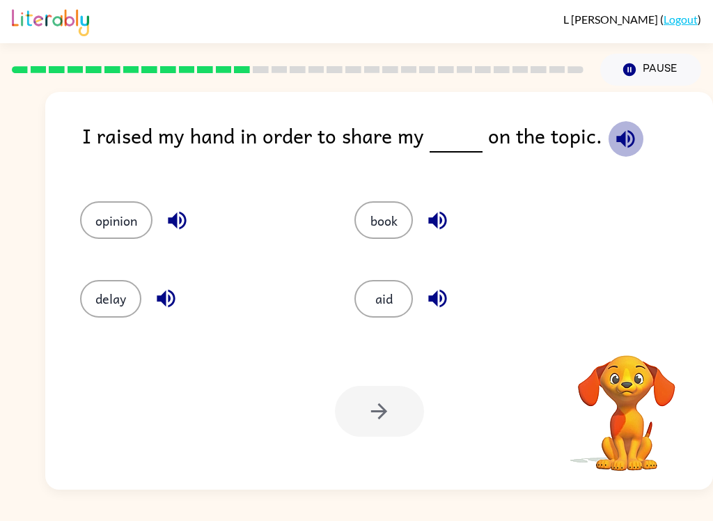
click at [613, 136] on icon "button" at bounding box center [625, 139] width 24 height 24
click at [116, 230] on button "opinion" at bounding box center [116, 220] width 72 height 38
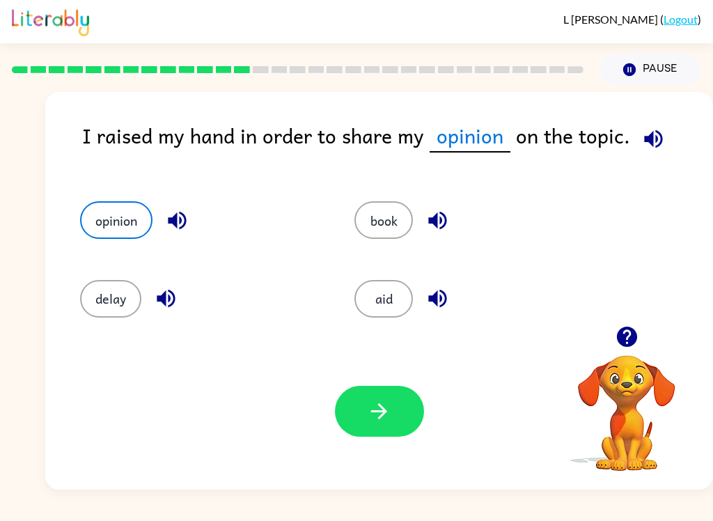
click at [367, 406] on icon "button" at bounding box center [379, 411] width 24 height 24
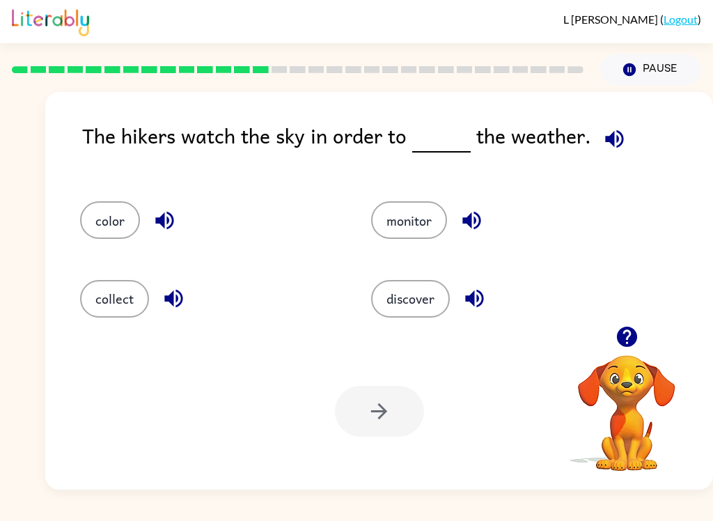
click at [614, 131] on icon "button" at bounding box center [614, 139] width 24 height 24
click at [96, 208] on button "color" at bounding box center [110, 220] width 60 height 38
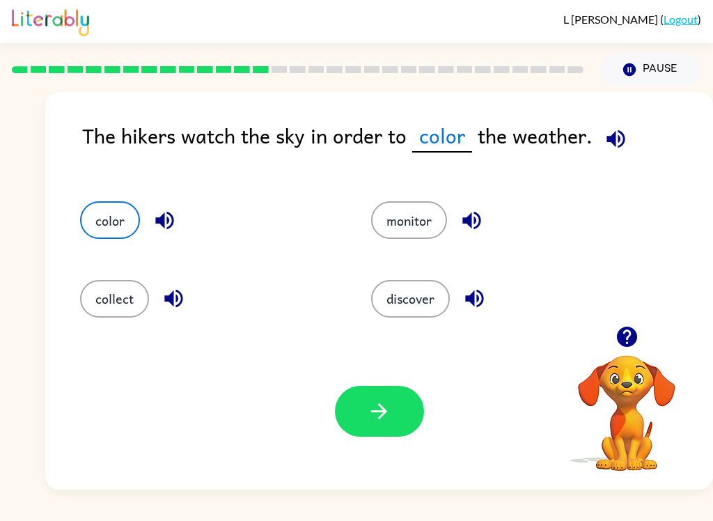
click at [402, 228] on button "monitor" at bounding box center [409, 220] width 76 height 38
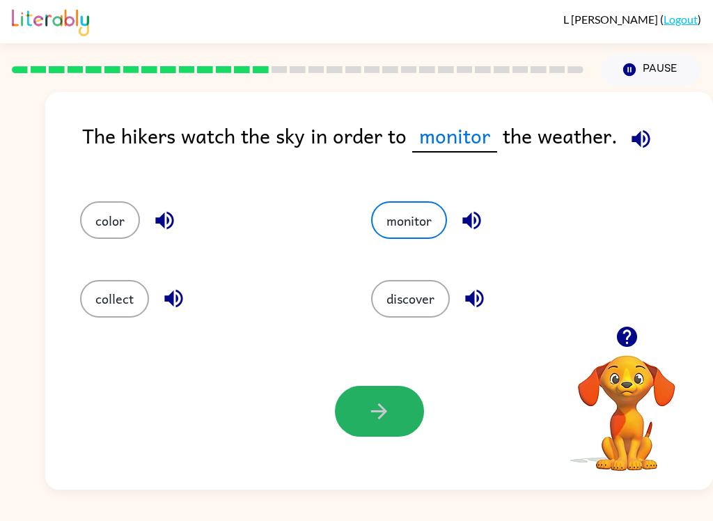
click at [372, 421] on icon "button" at bounding box center [379, 411] width 24 height 24
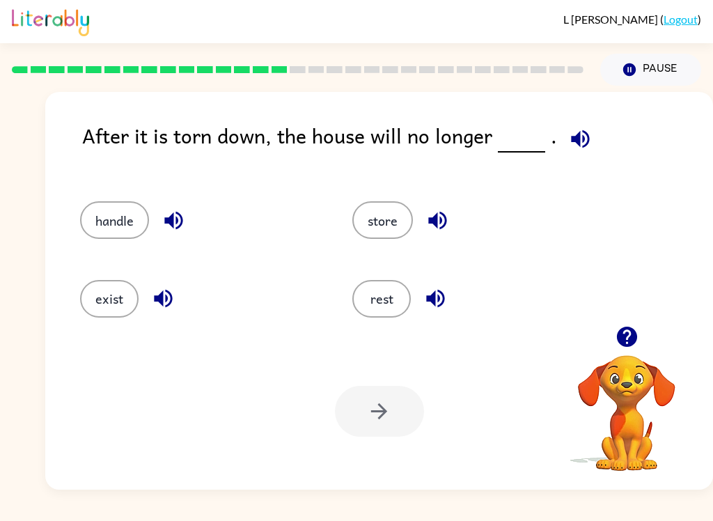
click at [573, 148] on icon "button" at bounding box center [580, 139] width 24 height 24
click at [108, 296] on button "exist" at bounding box center [109, 299] width 58 height 38
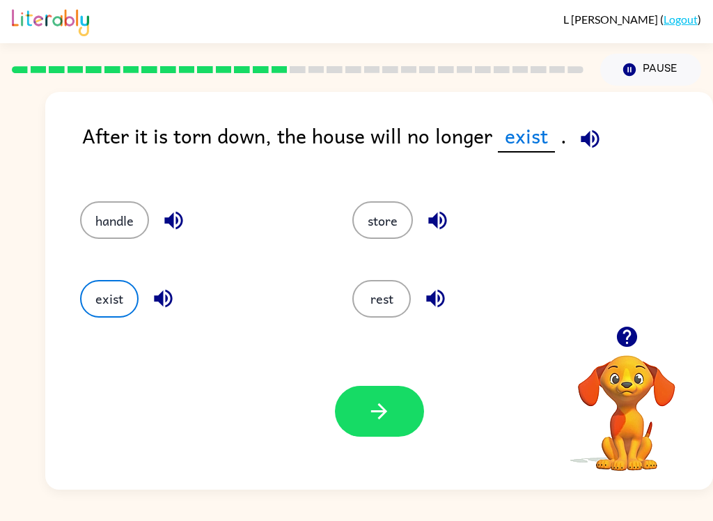
click at [372, 405] on icon "button" at bounding box center [379, 411] width 24 height 24
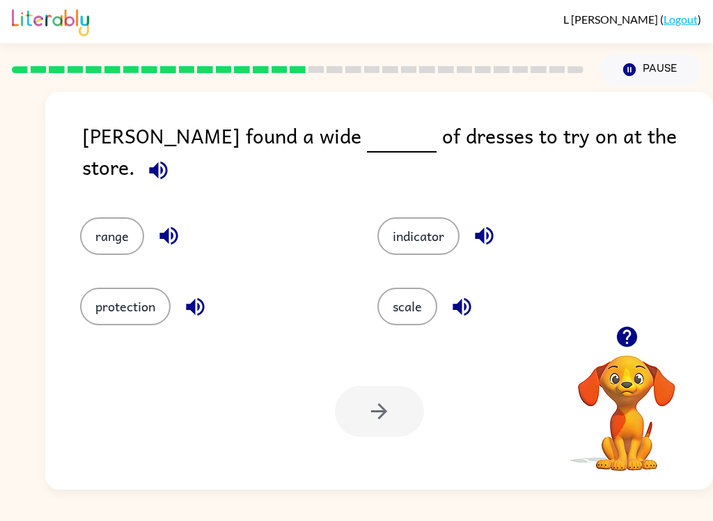
click at [176, 152] on button "button" at bounding box center [158, 169] width 35 height 35
click at [93, 217] on button "range" at bounding box center [112, 236] width 64 height 38
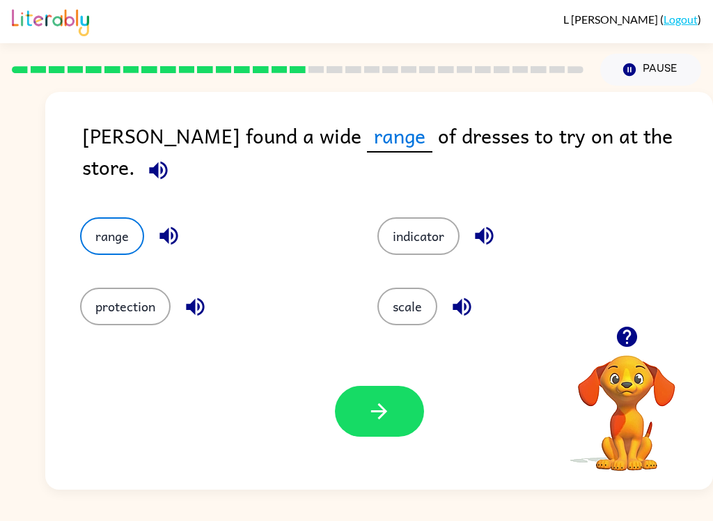
click at [336, 388] on div at bounding box center [379, 411] width 89 height 51
click at [351, 409] on button "button" at bounding box center [379, 411] width 89 height 51
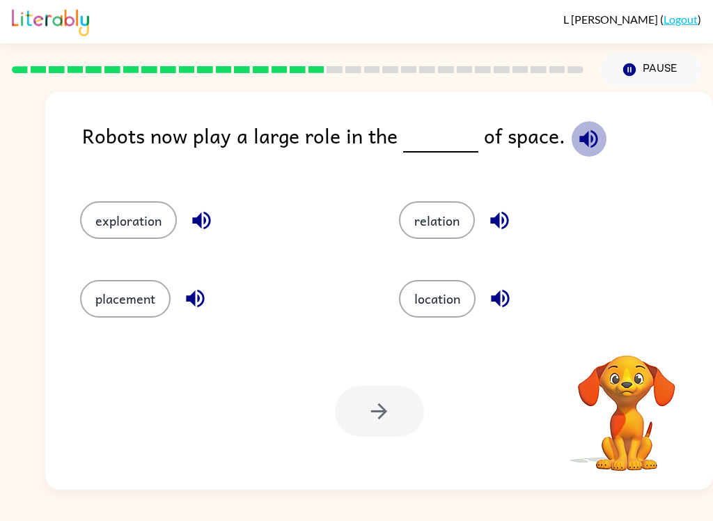
click at [579, 143] on icon "button" at bounding box center [588, 138] width 18 height 18
click at [135, 203] on button "exploration" at bounding box center [128, 220] width 97 height 38
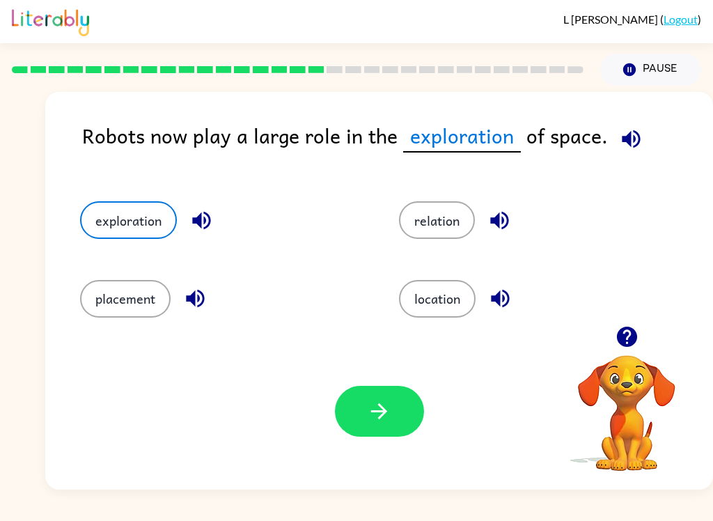
click at [392, 389] on button "button" at bounding box center [379, 411] width 89 height 51
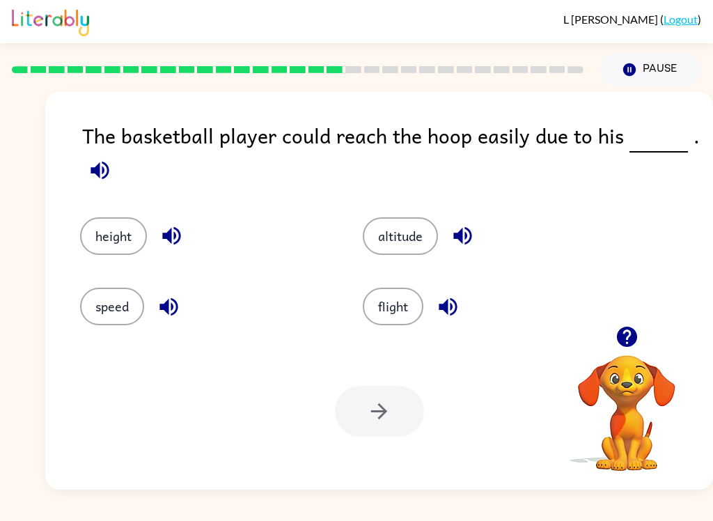
click at [100, 163] on icon "button" at bounding box center [100, 170] width 24 height 24
click at [124, 225] on button "height" at bounding box center [113, 236] width 67 height 38
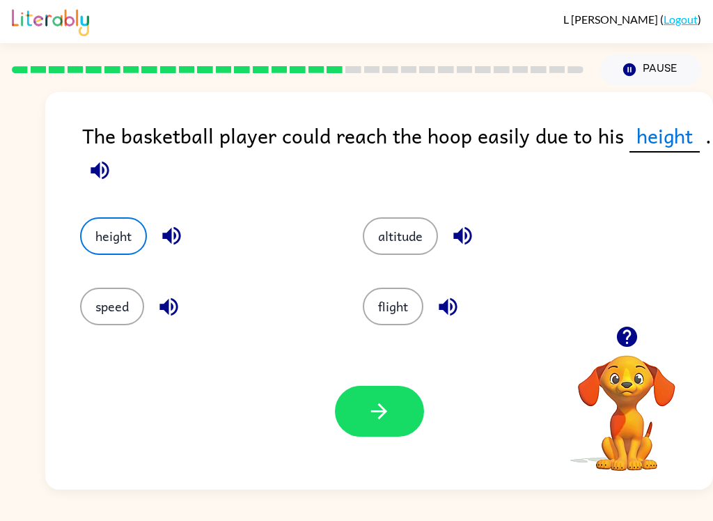
click at [383, 399] on icon "button" at bounding box center [379, 411] width 24 height 24
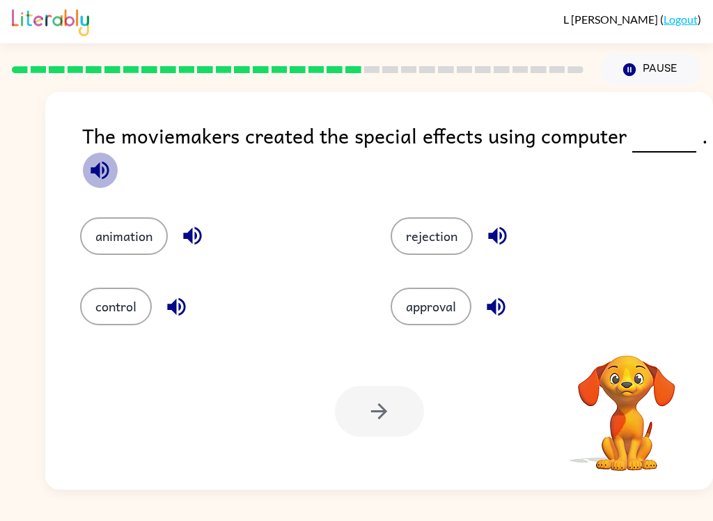
click at [102, 176] on icon "button" at bounding box center [100, 170] width 24 height 24
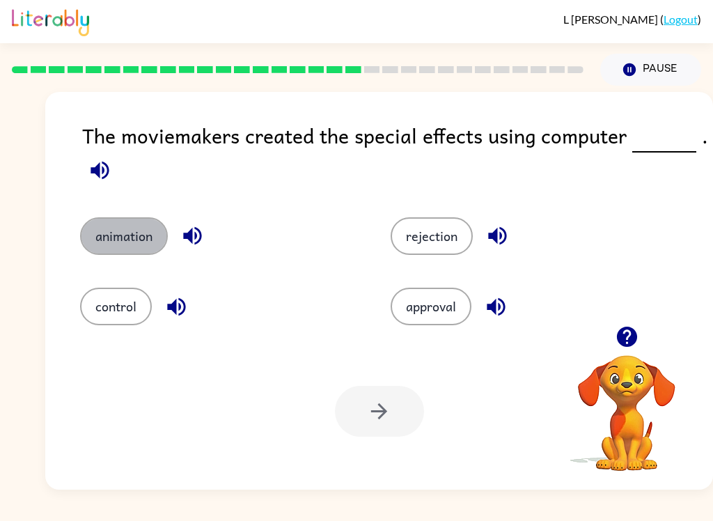
click at [134, 228] on button "animation" at bounding box center [124, 236] width 88 height 38
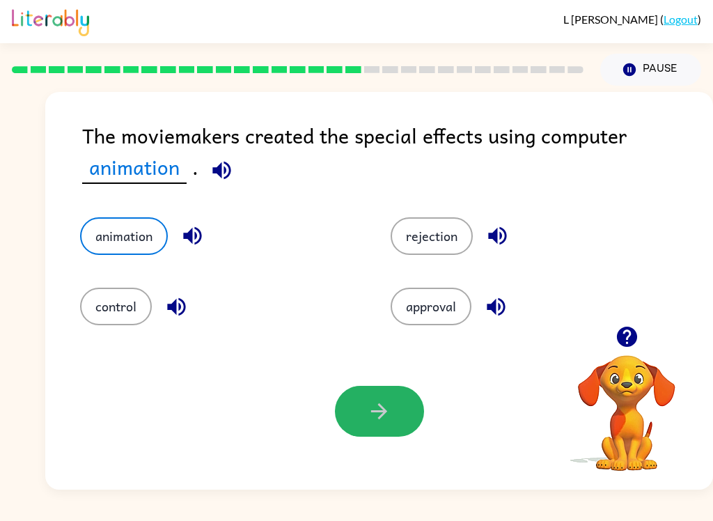
click at [360, 403] on button "button" at bounding box center [379, 411] width 89 height 51
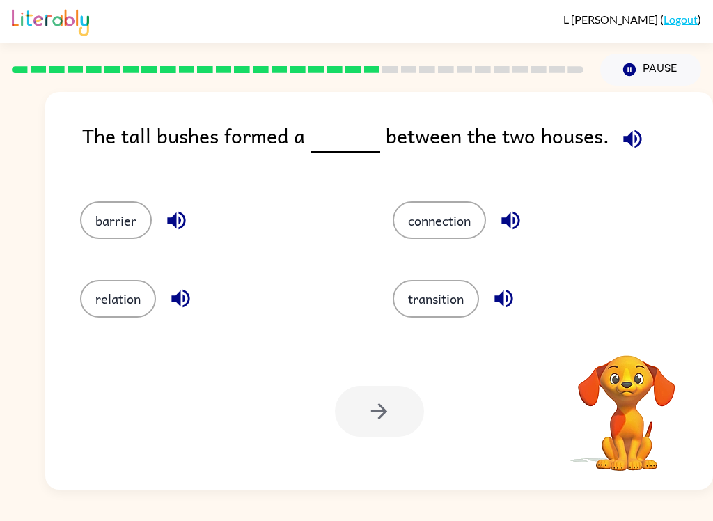
click at [623, 145] on icon "button" at bounding box center [632, 139] width 24 height 24
click at [123, 219] on button "barrier" at bounding box center [116, 220] width 72 height 38
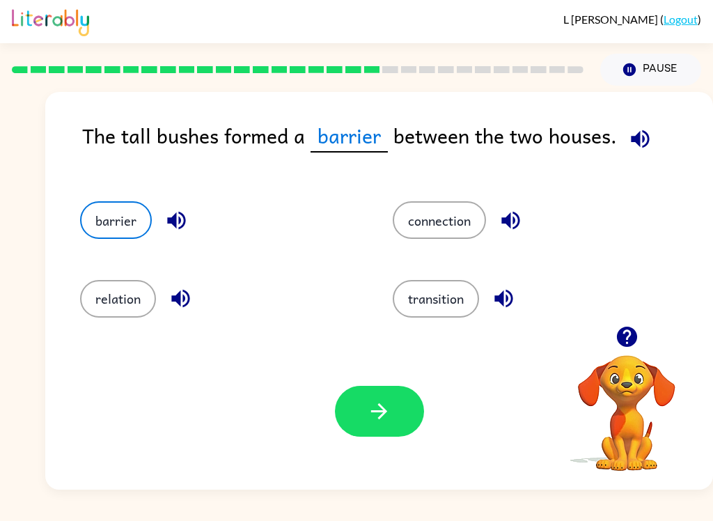
click at [396, 415] on button "button" at bounding box center [379, 411] width 89 height 51
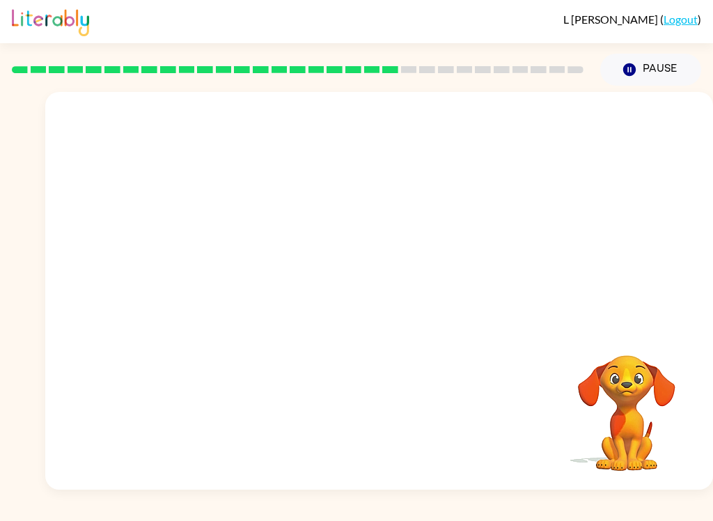
click at [253, 294] on video "Your browser must support playing .mp4 files to use Literably. Please try using…" at bounding box center [378, 209] width 667 height 234
click at [261, 267] on video "Your browser must support playing .mp4 files to use Literably. Please try using…" at bounding box center [378, 209] width 667 height 234
click at [372, 310] on div at bounding box center [379, 297] width 89 height 51
click at [384, 301] on div at bounding box center [379, 297] width 89 height 51
click at [366, 297] on div at bounding box center [379, 297] width 89 height 51
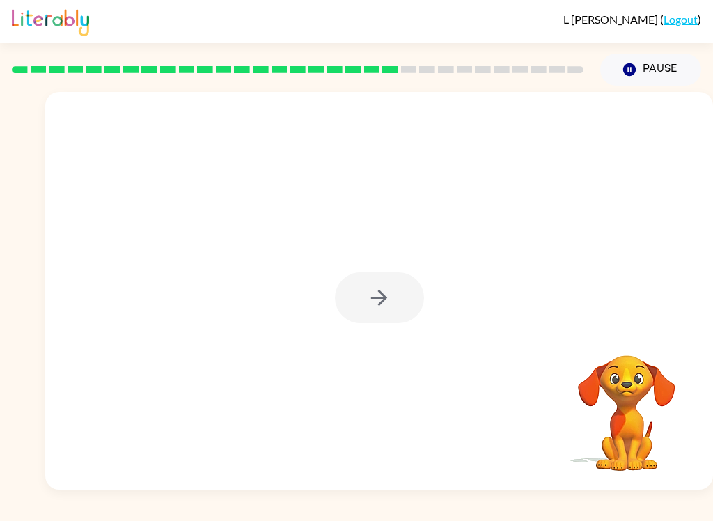
click at [367, 287] on div at bounding box center [379, 297] width 89 height 51
click at [352, 303] on button "button" at bounding box center [379, 297] width 89 height 51
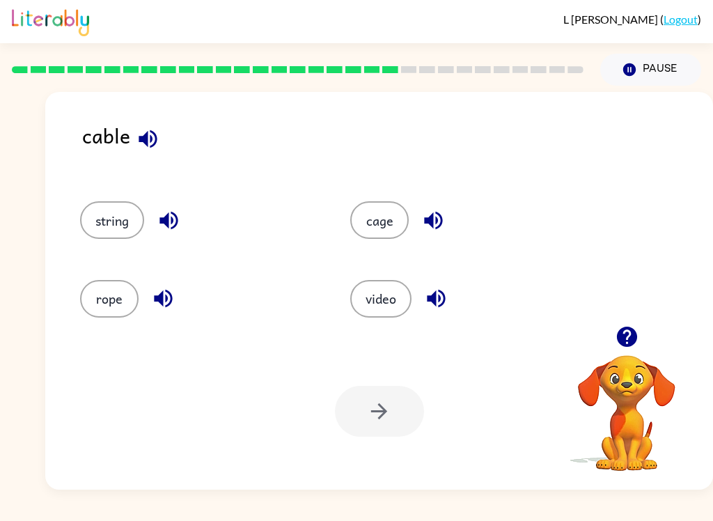
click at [104, 282] on button "rope" at bounding box center [109, 299] width 58 height 38
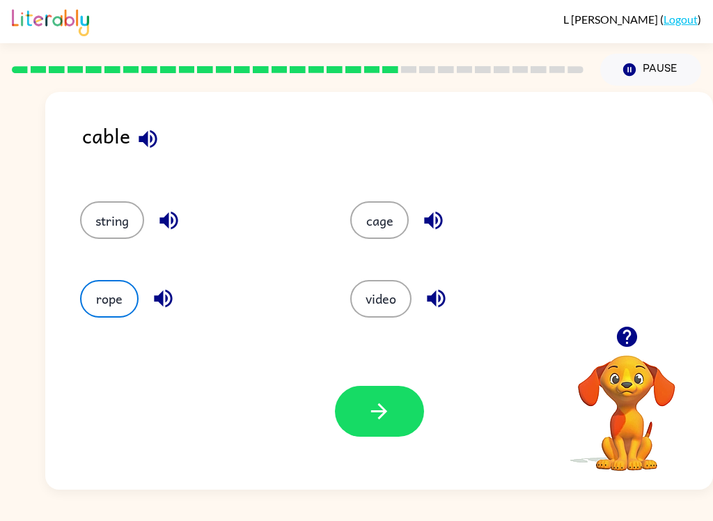
click at [367, 401] on icon "button" at bounding box center [379, 411] width 24 height 24
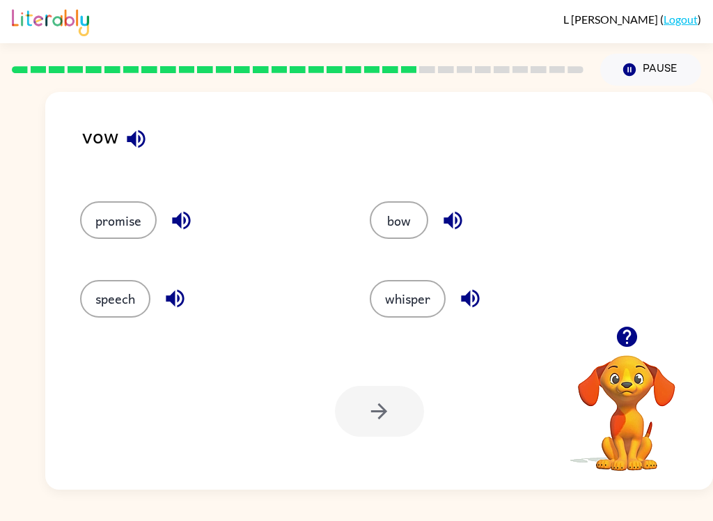
click at [131, 131] on icon "button" at bounding box center [136, 139] width 24 height 24
click at [111, 223] on button "promise" at bounding box center [118, 220] width 77 height 38
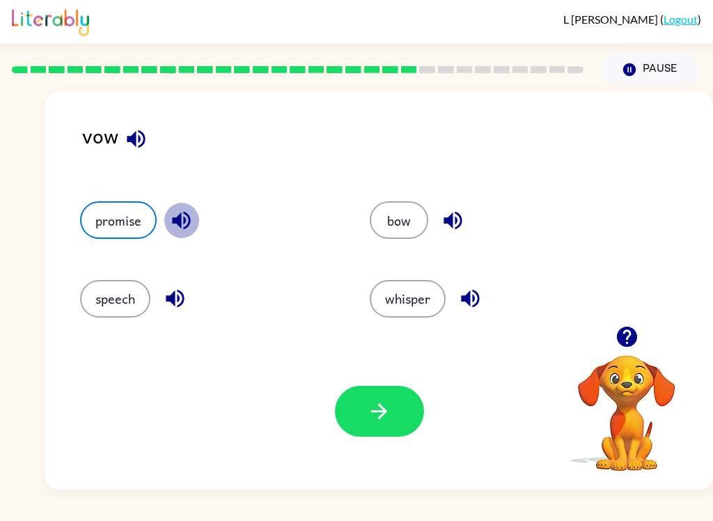
click at [172, 222] on icon "button" at bounding box center [181, 220] width 24 height 24
click at [355, 433] on button "button" at bounding box center [379, 411] width 89 height 51
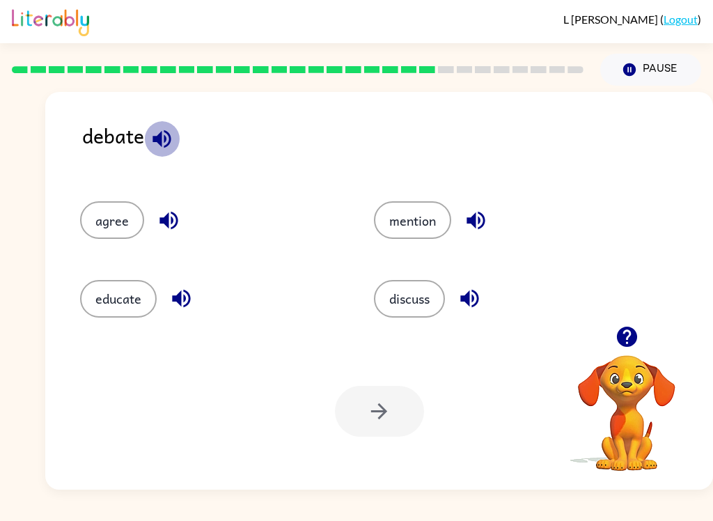
click at [155, 136] on icon "button" at bounding box center [162, 139] width 24 height 24
click at [98, 225] on button "agree" at bounding box center [112, 220] width 64 height 38
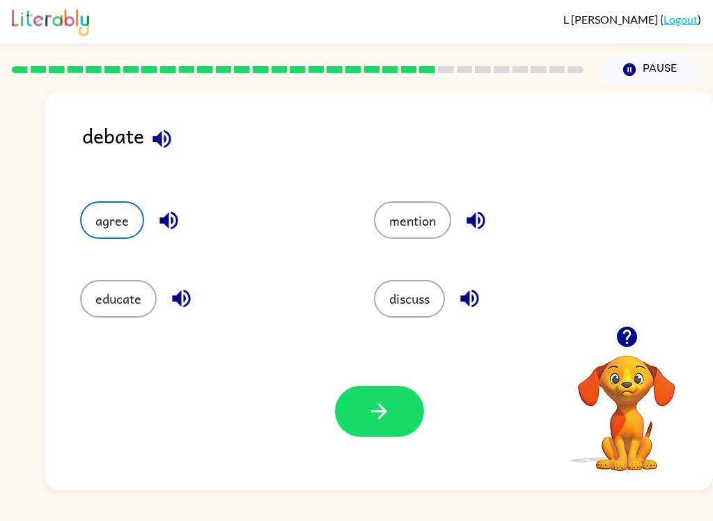
click at [424, 316] on button "discuss" at bounding box center [409, 299] width 71 height 38
click at [379, 416] on icon "button" at bounding box center [379, 411] width 24 height 24
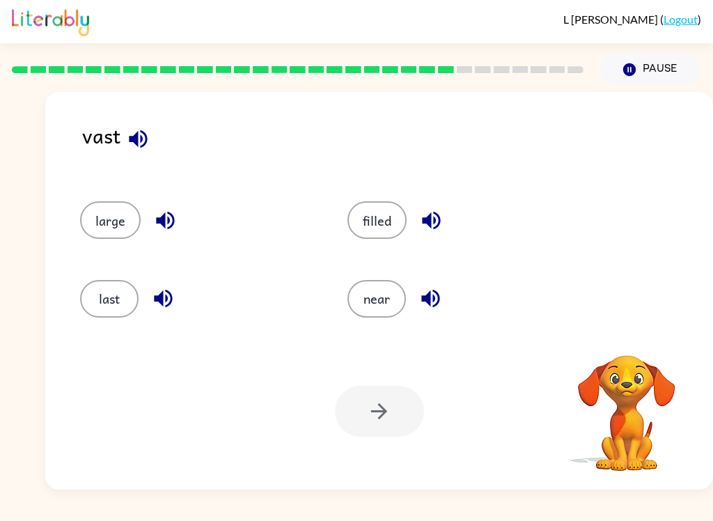
click at [25, 418] on div "vast large filled last near Your browser must support playing .mp4 files to use…" at bounding box center [356, 288] width 713 height 404
click at [103, 223] on button "large" at bounding box center [110, 220] width 61 height 38
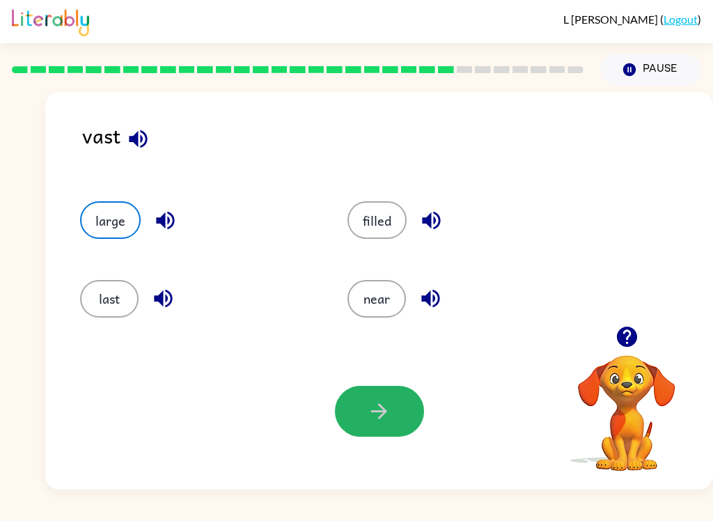
click at [365, 421] on button "button" at bounding box center [379, 411] width 89 height 51
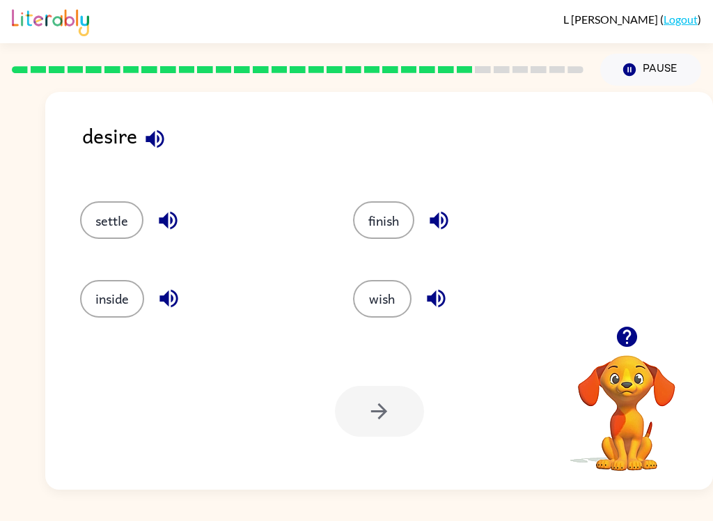
click at [153, 132] on icon "button" at bounding box center [155, 139] width 24 height 24
click at [163, 111] on div "desire settle finish inside wish Your browser must support playing .mp4 files t…" at bounding box center [378, 290] width 667 height 397
click at [149, 132] on icon "button" at bounding box center [155, 139] width 24 height 24
click at [156, 210] on icon "button" at bounding box center [168, 220] width 24 height 24
click at [172, 299] on icon "button" at bounding box center [168, 299] width 18 height 18
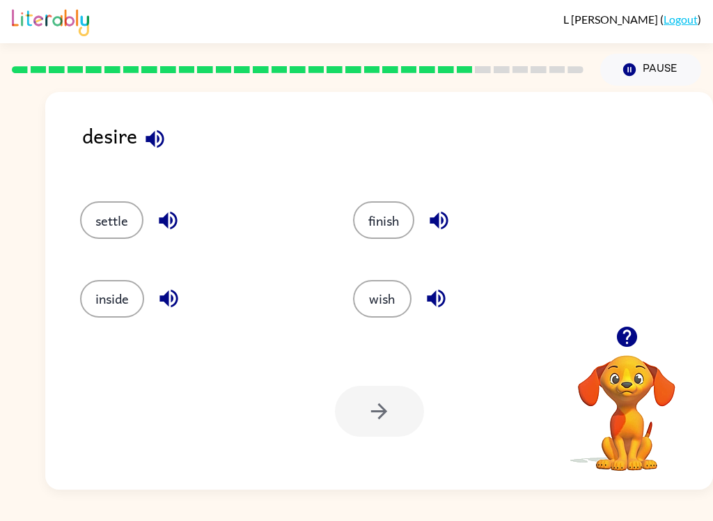
click at [432, 206] on button "button" at bounding box center [438, 220] width 35 height 35
click at [439, 301] on icon "button" at bounding box center [436, 299] width 18 height 18
click at [164, 219] on icon "button" at bounding box center [168, 221] width 18 height 18
click at [429, 304] on icon "button" at bounding box center [436, 298] width 24 height 24
click at [382, 315] on button "wish" at bounding box center [382, 299] width 58 height 38
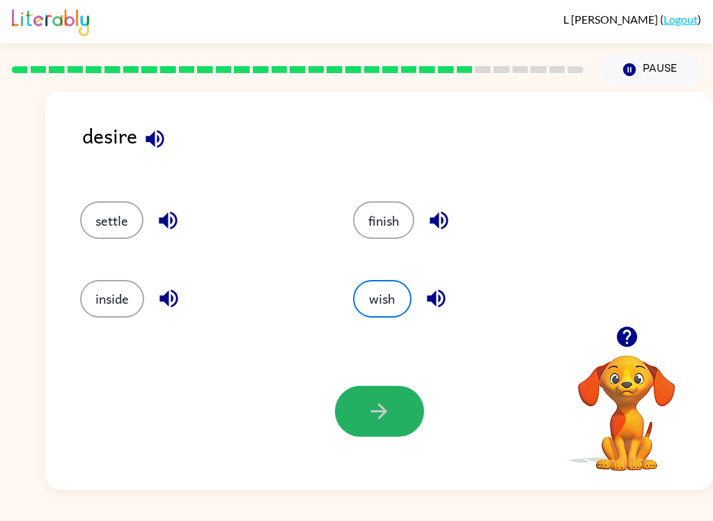
click at [363, 411] on button "button" at bounding box center [379, 411] width 89 height 51
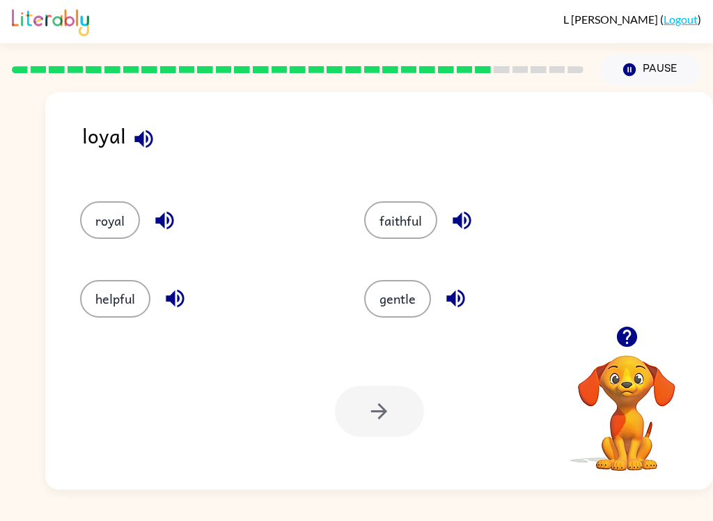
click at [379, 222] on button "faithful" at bounding box center [400, 220] width 73 height 38
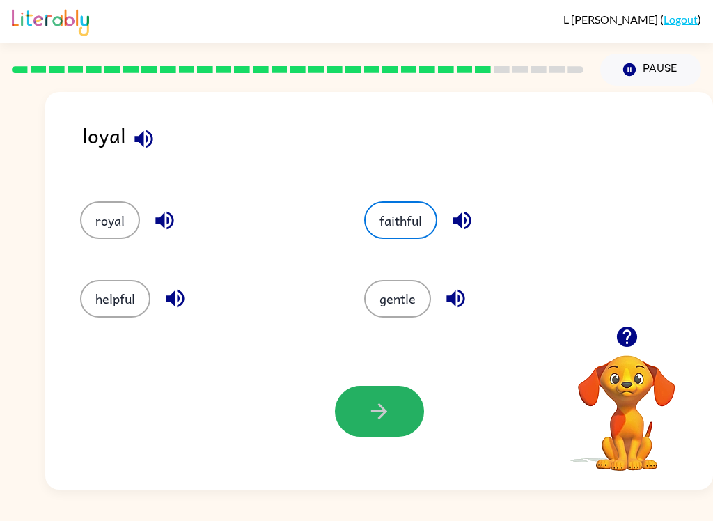
click at [375, 399] on button "button" at bounding box center [379, 411] width 89 height 51
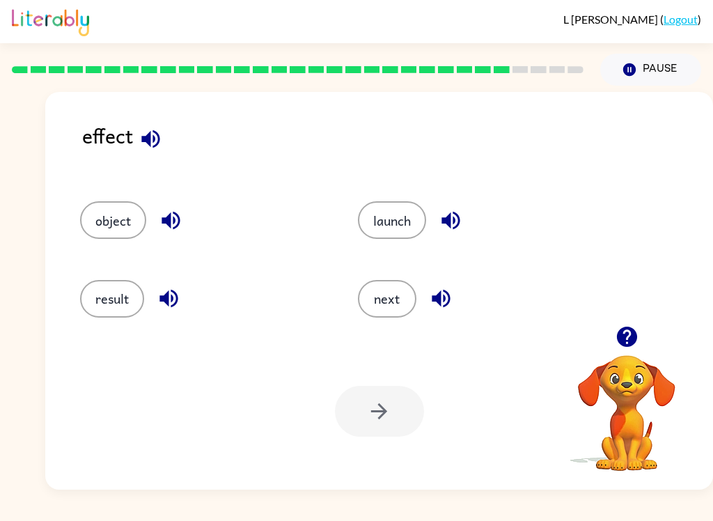
click at [106, 306] on button "result" at bounding box center [112, 299] width 64 height 38
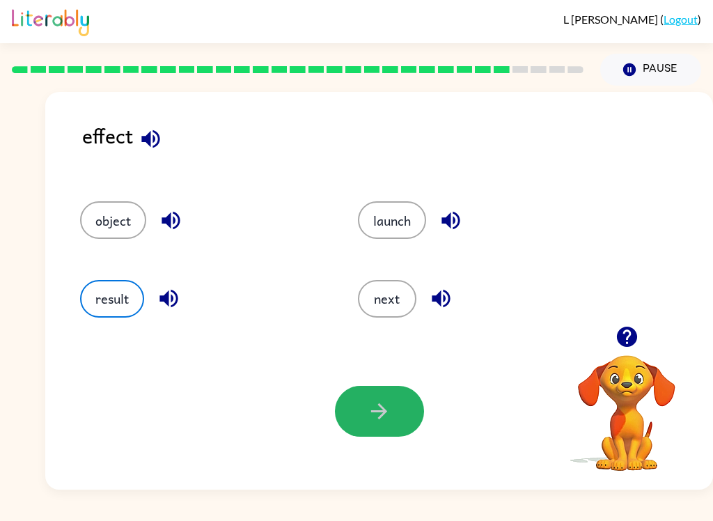
click at [375, 419] on icon "button" at bounding box center [379, 411] width 24 height 24
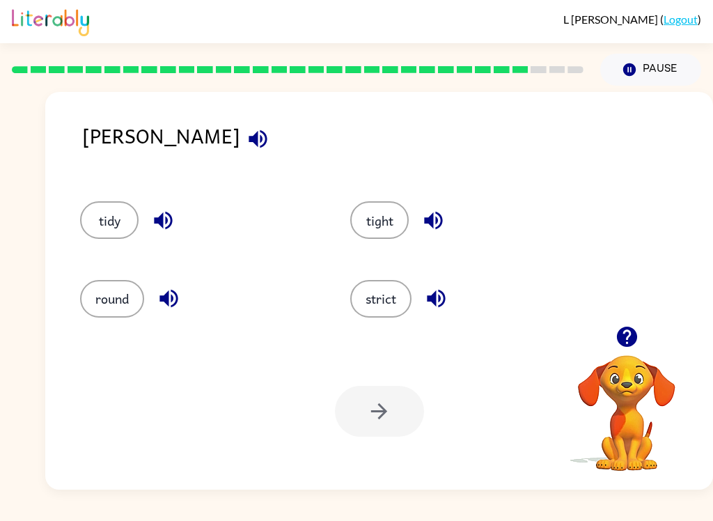
click at [374, 230] on button "tight" at bounding box center [379, 220] width 58 height 38
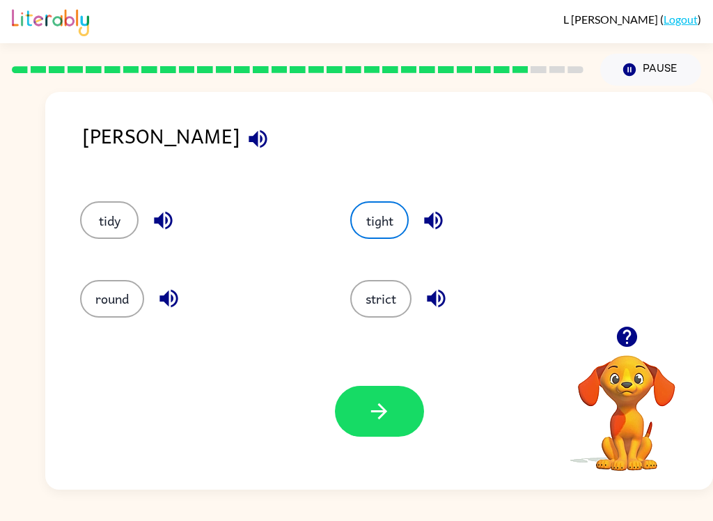
click at [390, 395] on button "button" at bounding box center [379, 411] width 89 height 51
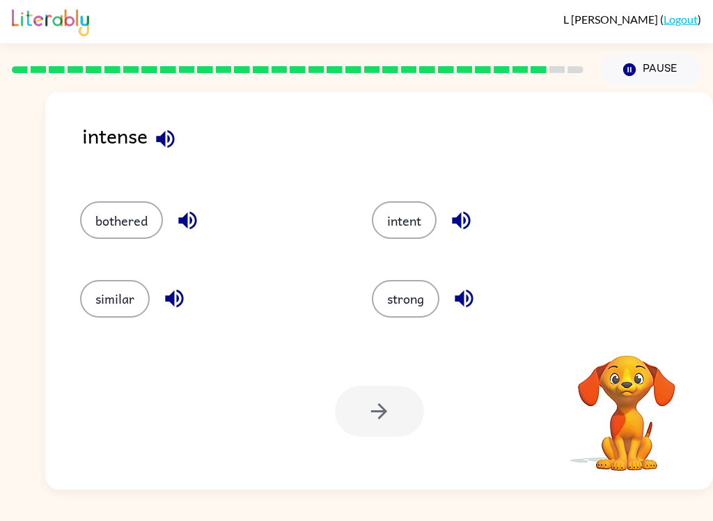
click at [161, 145] on icon "button" at bounding box center [165, 139] width 24 height 24
click at [395, 296] on button "strong" at bounding box center [406, 299] width 68 height 38
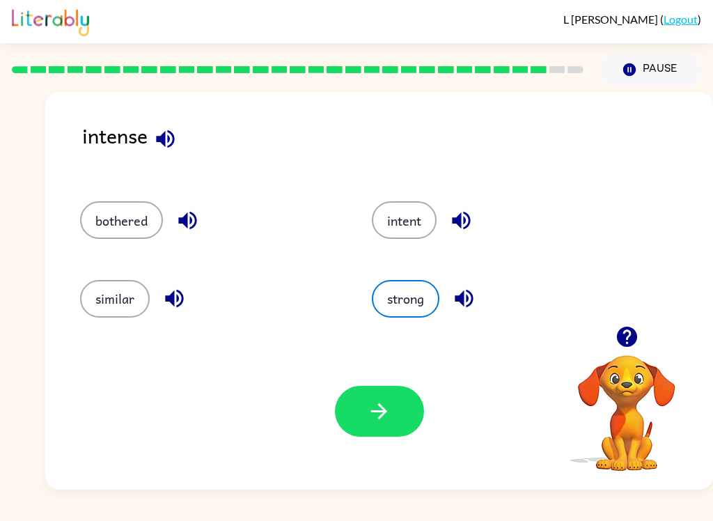
click at [379, 466] on div "Your browser must support playing .mp4 files to use Literably. Please try using…" at bounding box center [378, 411] width 667 height 157
click at [384, 407] on icon "button" at bounding box center [379, 411] width 24 height 24
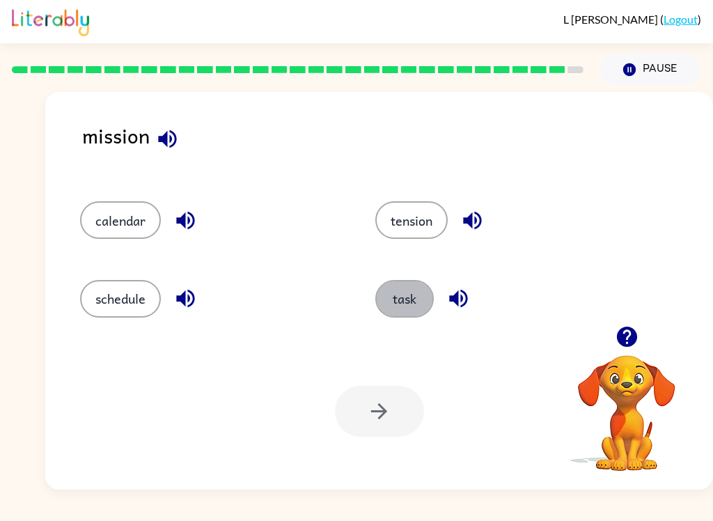
click at [402, 296] on button "task" at bounding box center [404, 299] width 58 height 38
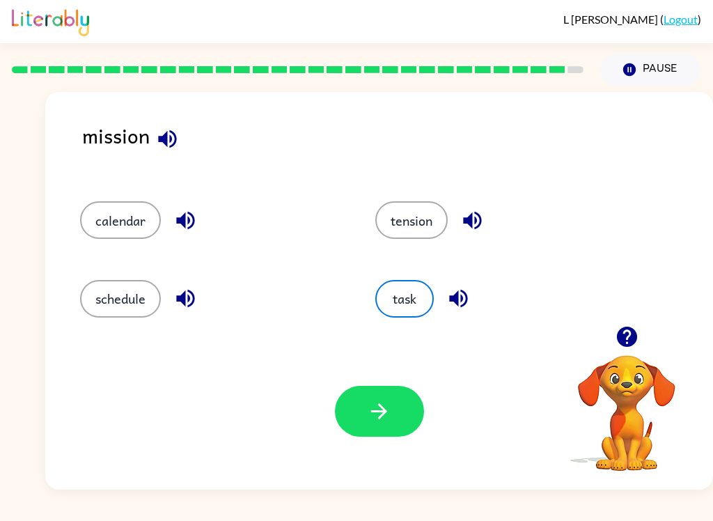
click at [354, 389] on button "button" at bounding box center [379, 411] width 89 height 51
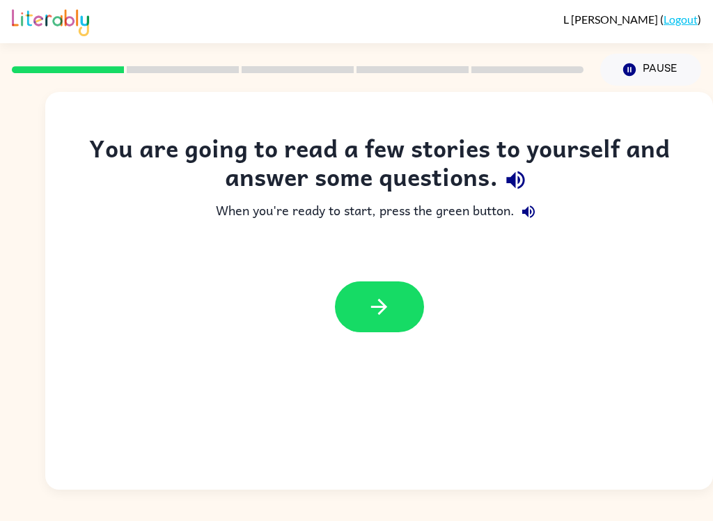
click at [373, 307] on icon "button" at bounding box center [379, 307] width 16 height 16
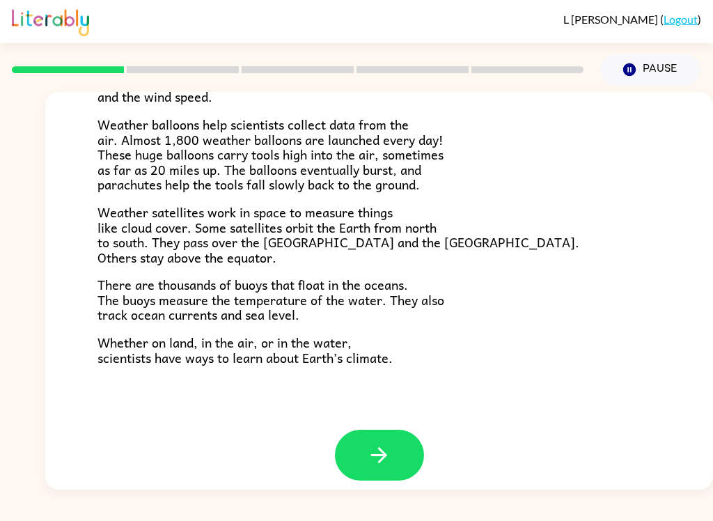
scroll to position [377, 0]
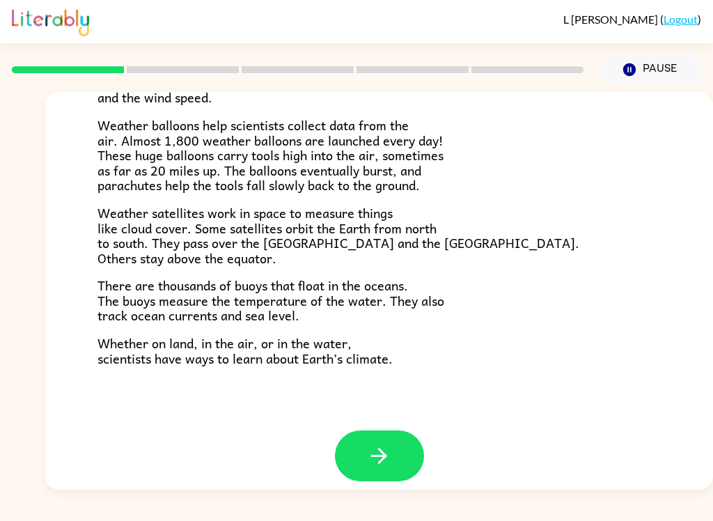
click at [386, 443] on icon "button" at bounding box center [379, 455] width 24 height 24
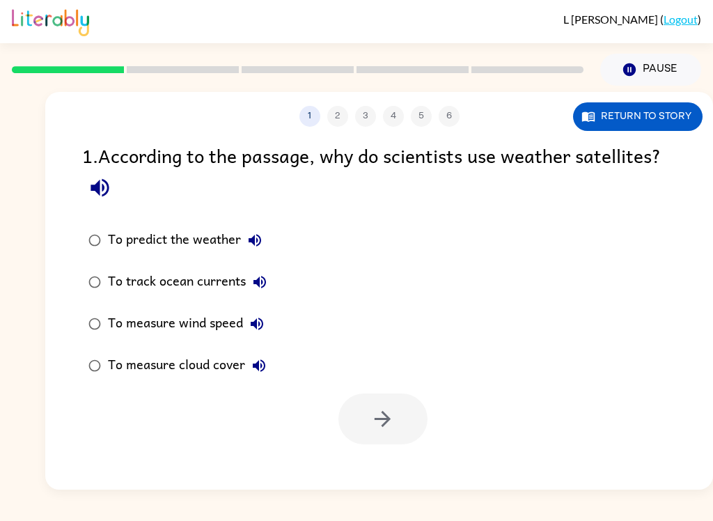
scroll to position [0, 0]
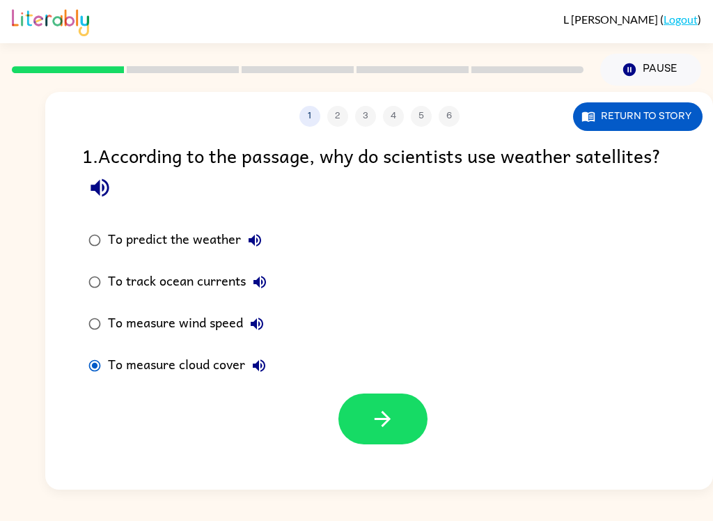
click at [395, 421] on button "button" at bounding box center [382, 418] width 89 height 51
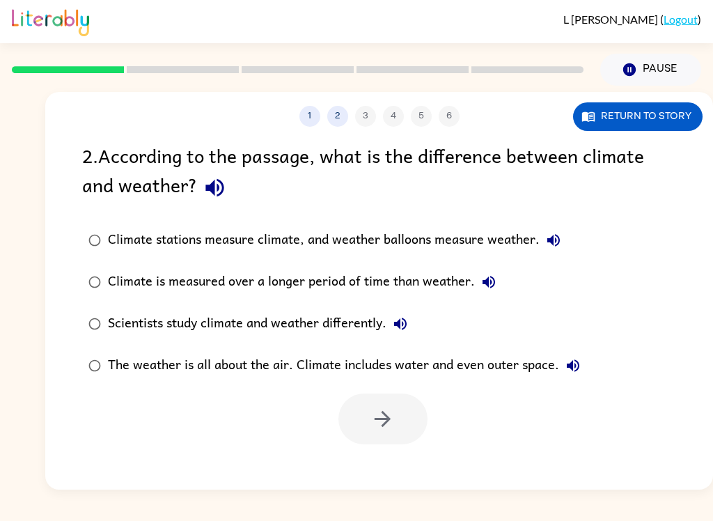
click at [207, 182] on icon "button" at bounding box center [215, 187] width 24 height 24
click at [85, 259] on label "Climate stations measure climate, and weather balloons measure weather." at bounding box center [333, 240] width 519 height 42
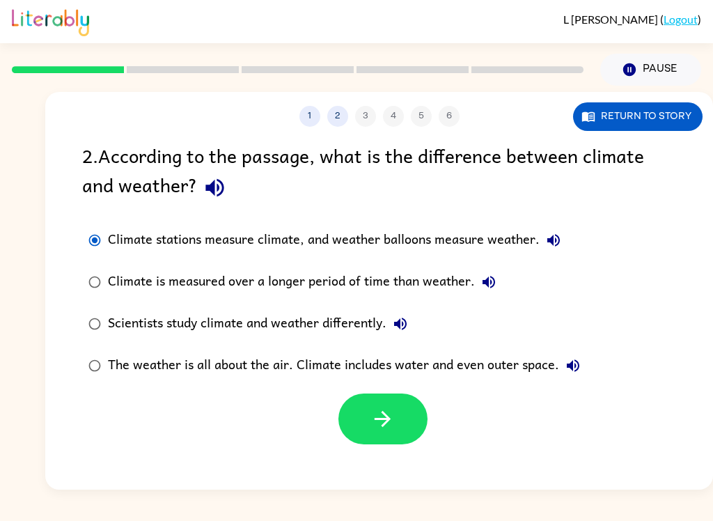
click at [381, 425] on icon "button" at bounding box center [382, 418] width 24 height 24
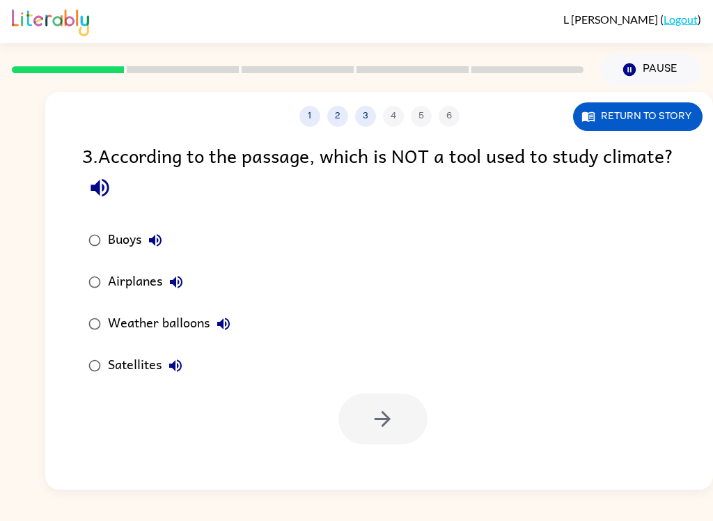
click at [189, 182] on div "3 . According to the passage, which is NOT a tool used to study climate?" at bounding box center [379, 173] width 594 height 65
click at [112, 184] on icon "button" at bounding box center [100, 187] width 24 height 24
click at [120, 260] on label "Buoys" at bounding box center [159, 240] width 170 height 42
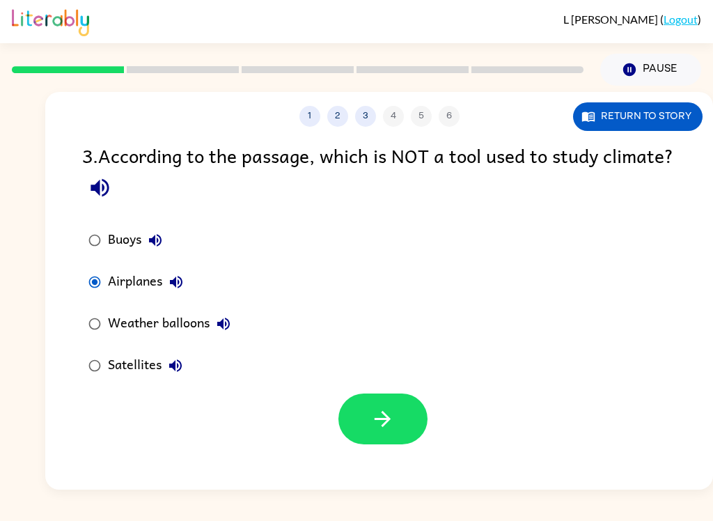
click at [370, 427] on button "button" at bounding box center [382, 418] width 89 height 51
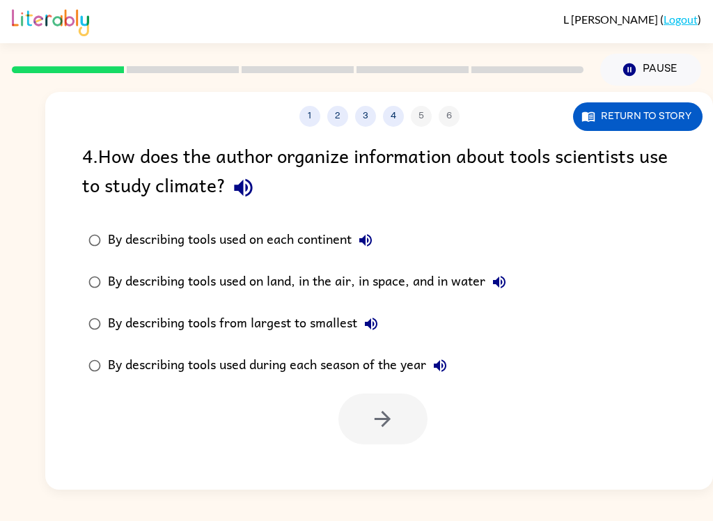
click at [250, 182] on icon "button" at bounding box center [243, 188] width 18 height 18
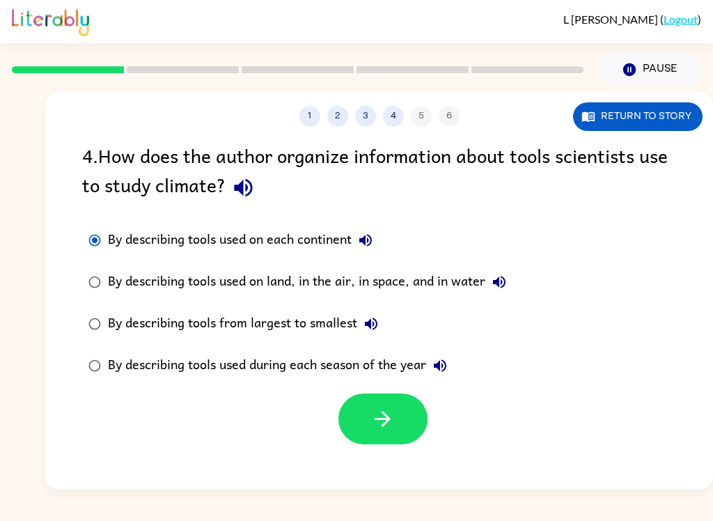
click at [377, 230] on button "By describing tools used on each continent" at bounding box center [365, 240] width 28 height 28
click at [502, 271] on button "By describing tools used on land, in the air, in space, and in water" at bounding box center [499, 282] width 28 height 28
click at [386, 422] on icon "button" at bounding box center [382, 419] width 16 height 16
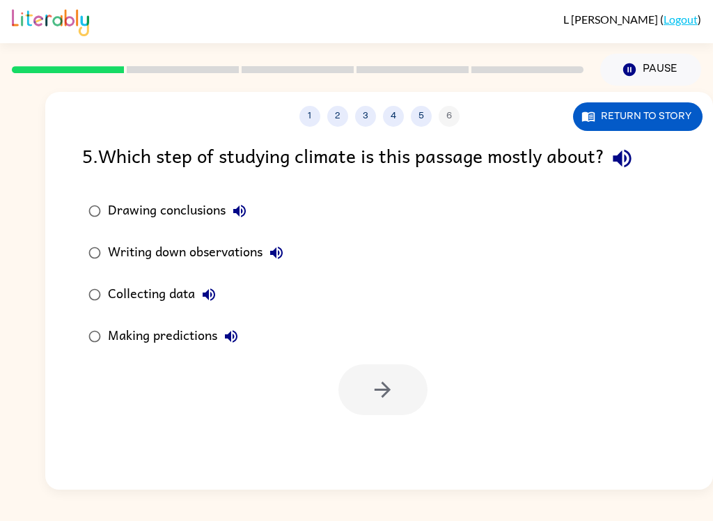
click at [634, 149] on icon "button" at bounding box center [622, 158] width 24 height 24
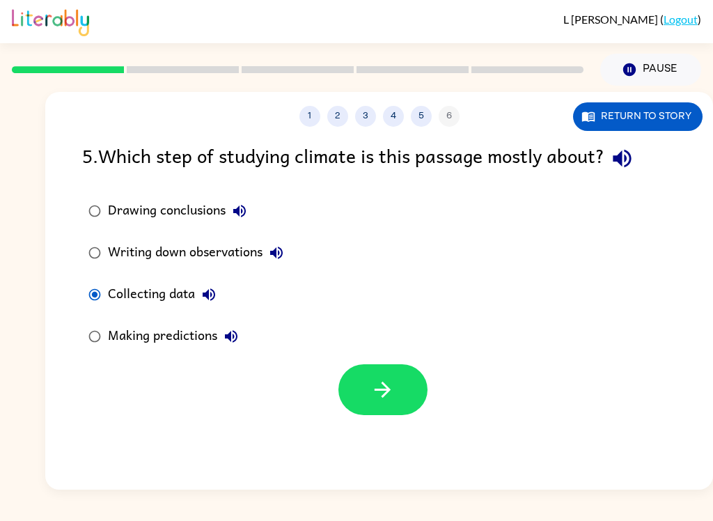
click at [216, 287] on icon "button" at bounding box center [208, 294] width 17 height 17
click at [269, 243] on button "Writing down observations" at bounding box center [276, 253] width 28 height 28
click at [631, 159] on icon "button" at bounding box center [621, 159] width 18 height 18
click at [244, 203] on icon "button" at bounding box center [239, 211] width 17 height 17
click at [281, 262] on button "Writing down observations" at bounding box center [276, 253] width 28 height 28
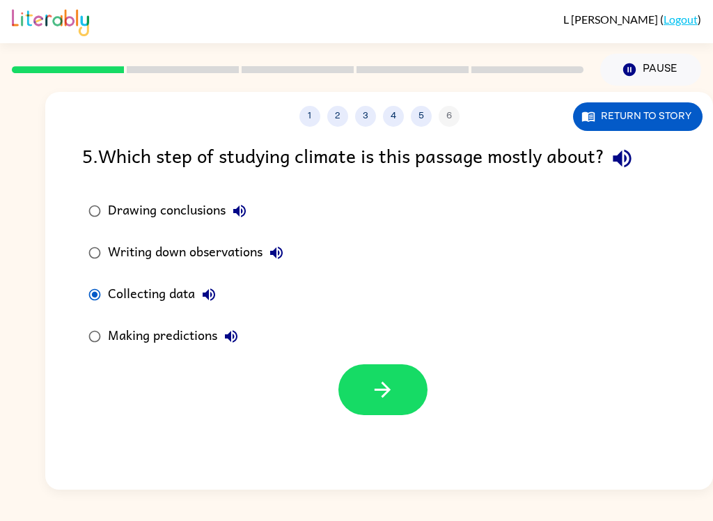
click at [287, 250] on button "Writing down observations" at bounding box center [276, 253] width 28 height 28
click at [219, 285] on button "Collecting data" at bounding box center [209, 294] width 28 height 28
click at [226, 348] on button "Making predictions" at bounding box center [231, 336] width 28 height 28
click at [362, 381] on button "button" at bounding box center [382, 389] width 89 height 51
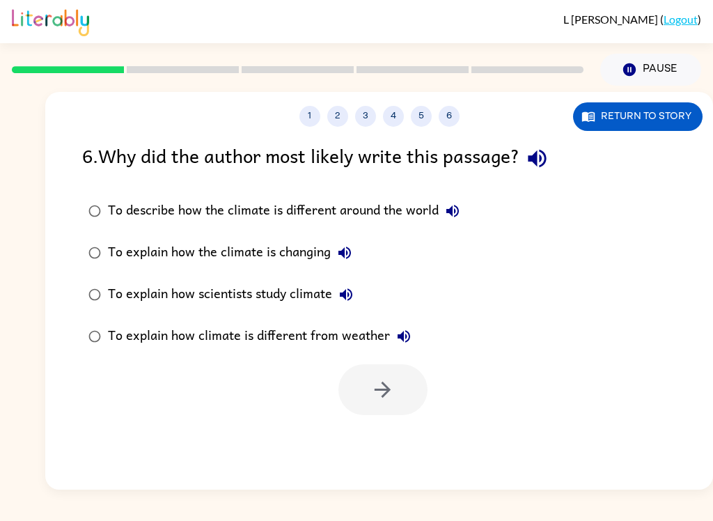
click at [537, 161] on icon "button" at bounding box center [537, 159] width 18 height 18
click at [445, 199] on button "To describe how the climate is different around the world" at bounding box center [452, 211] width 28 height 28
click at [356, 236] on label "To explain how the climate is changing" at bounding box center [273, 253] width 399 height 42
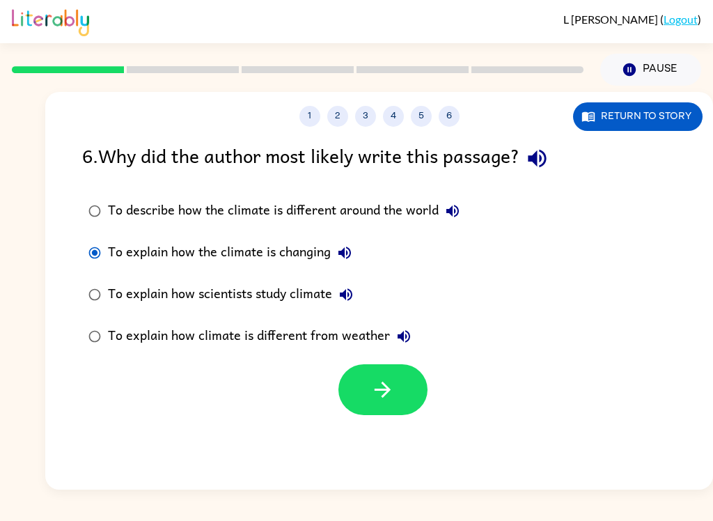
click at [339, 248] on icon "button" at bounding box center [344, 252] width 17 height 17
click at [338, 291] on button "To explain how scientists study climate" at bounding box center [346, 294] width 28 height 28
click at [397, 327] on button "To explain how climate is different from weather" at bounding box center [404, 336] width 28 height 28
click at [350, 292] on icon "button" at bounding box center [346, 294] width 17 height 17
click at [381, 401] on icon "button" at bounding box center [382, 389] width 24 height 24
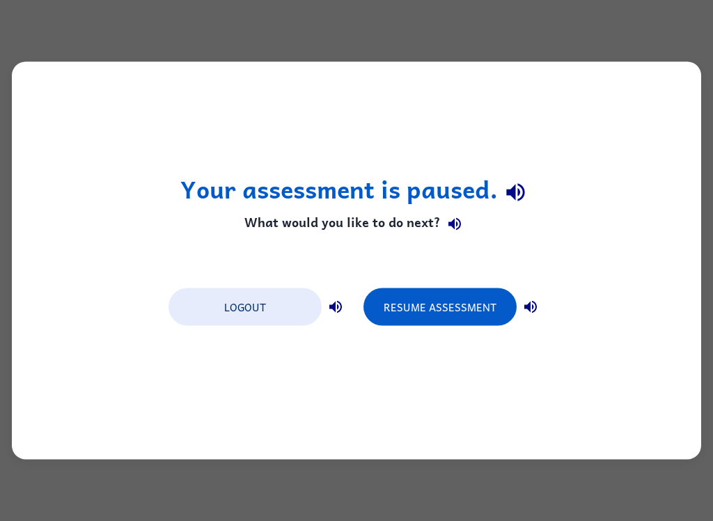
click at [457, 303] on button "Resume Assessment" at bounding box center [439, 307] width 153 height 38
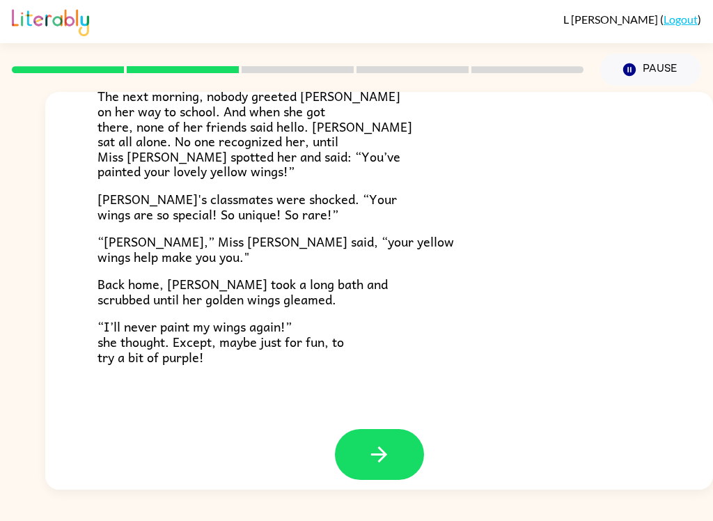
scroll to position [377, 0]
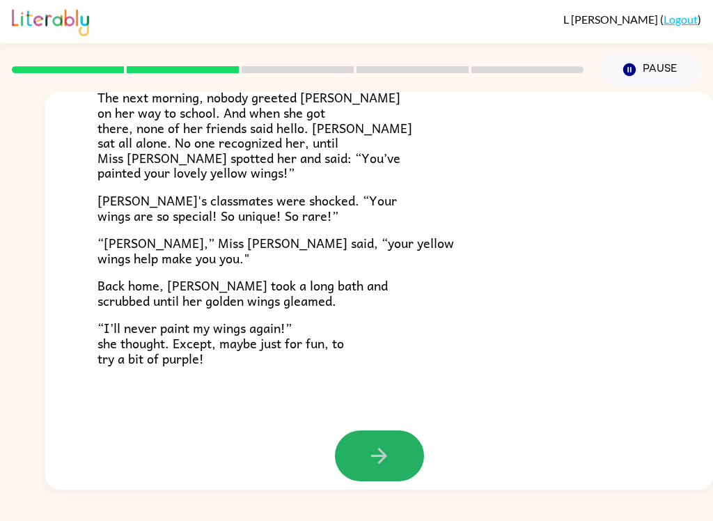
click at [372, 452] on icon "button" at bounding box center [379, 455] width 24 height 24
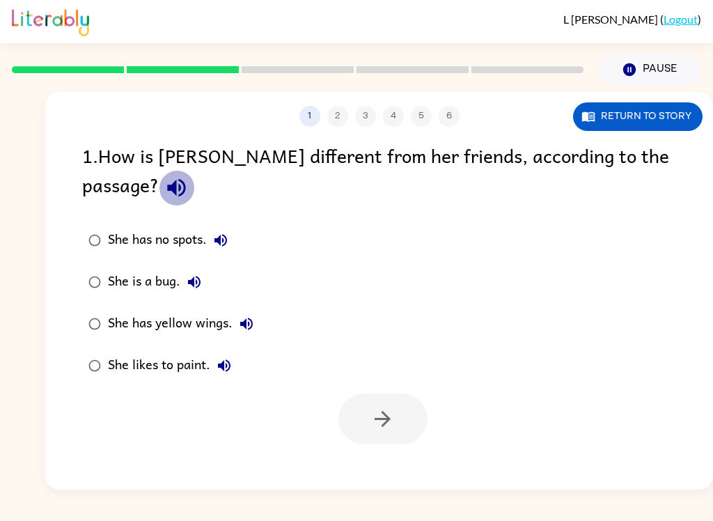
click at [189, 175] on icon "button" at bounding box center [176, 187] width 24 height 24
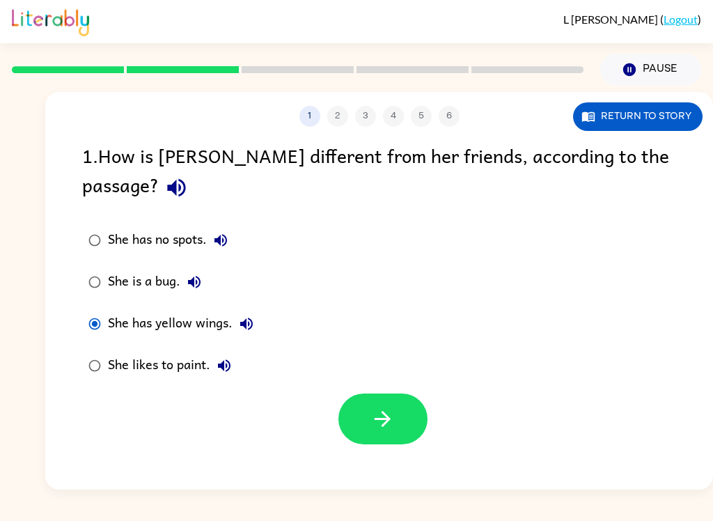
click at [436, 392] on div at bounding box center [378, 415] width 667 height 58
click at [376, 406] on icon "button" at bounding box center [382, 418] width 24 height 24
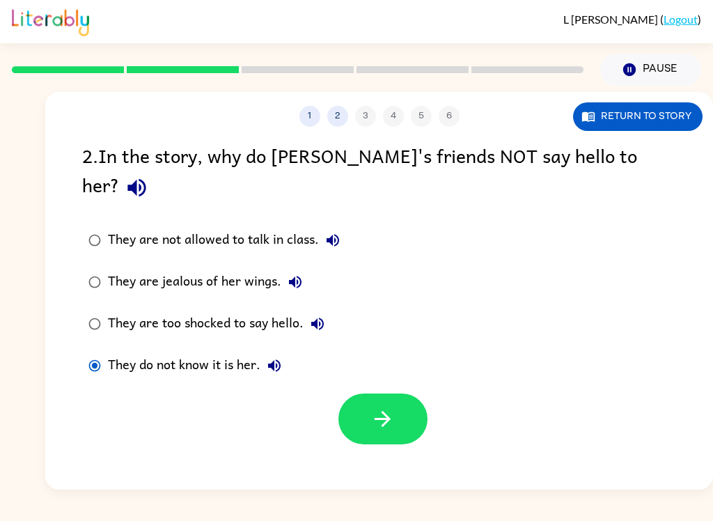
click at [381, 406] on icon "button" at bounding box center [382, 418] width 24 height 24
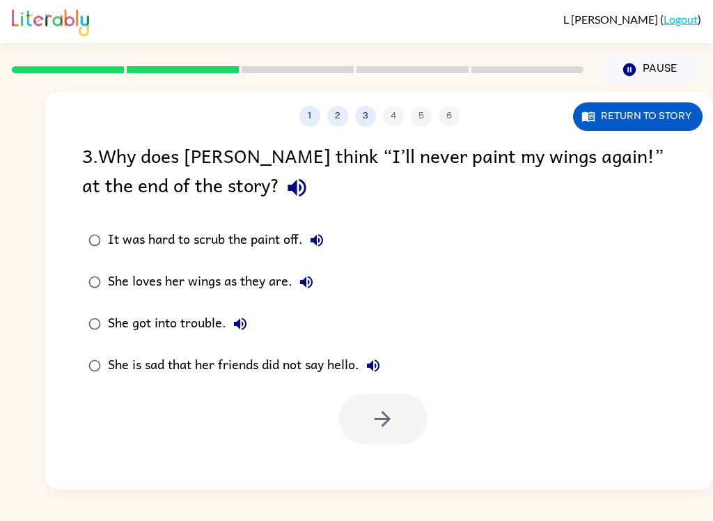
click at [279, 175] on button "button" at bounding box center [296, 187] width 35 height 35
click at [299, 276] on icon "button" at bounding box center [306, 282] width 17 height 17
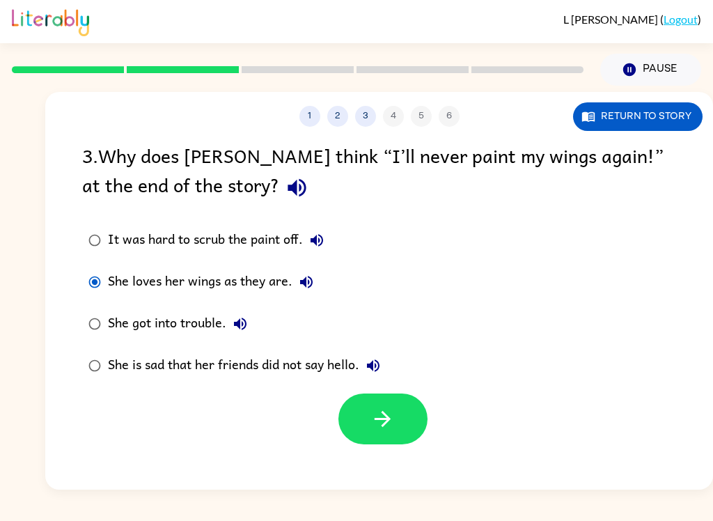
click at [382, 411] on icon "button" at bounding box center [382, 418] width 24 height 24
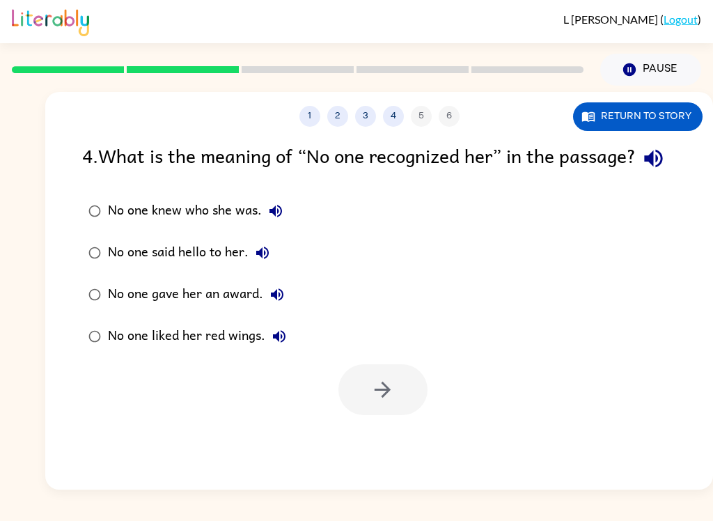
click at [641, 171] on icon "button" at bounding box center [653, 158] width 24 height 24
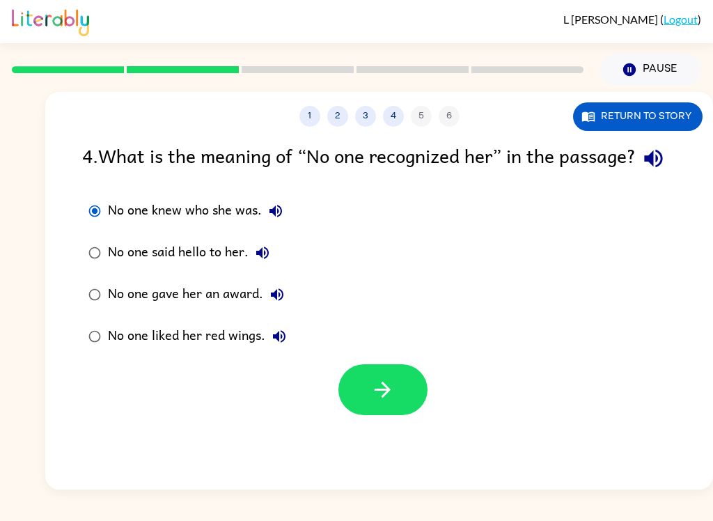
click at [364, 409] on button "button" at bounding box center [382, 389] width 89 height 51
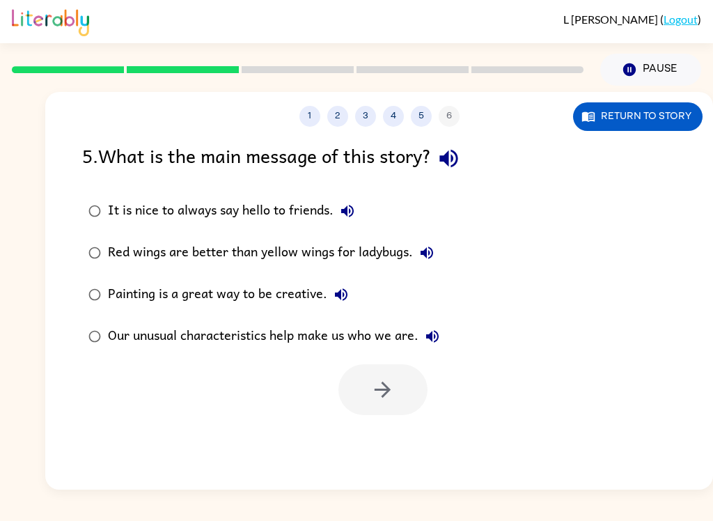
click at [384, 383] on div at bounding box center [382, 389] width 89 height 51
click at [278, 322] on label "Our unusual characteristics help make us who we are." at bounding box center [263, 336] width 379 height 42
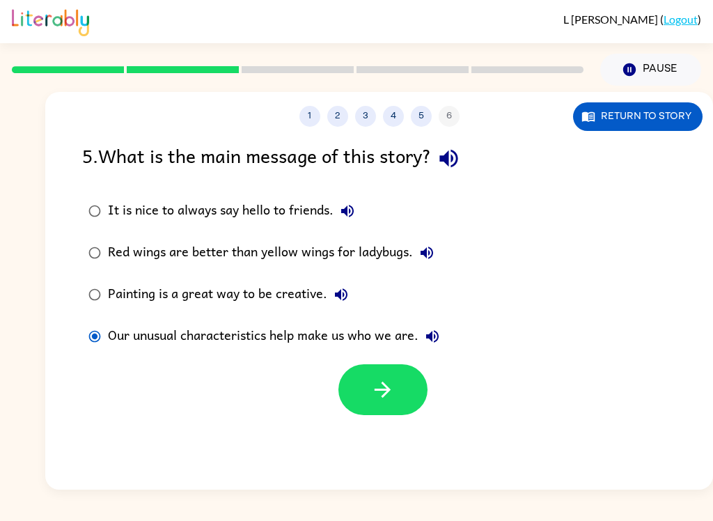
click at [378, 386] on icon "button" at bounding box center [382, 389] width 24 height 24
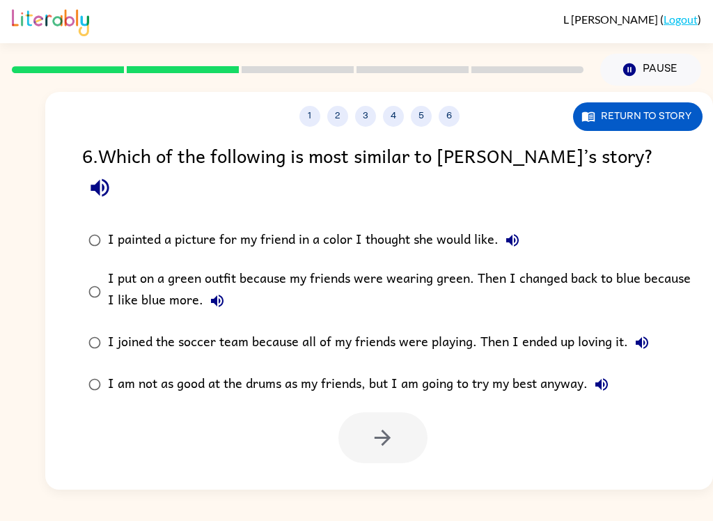
click at [216, 292] on icon "button" at bounding box center [217, 300] width 17 height 17
click at [635, 334] on icon "button" at bounding box center [641, 342] width 17 height 17
click at [382, 412] on button "button" at bounding box center [382, 437] width 89 height 51
